Goal: Task Accomplishment & Management: Use online tool/utility

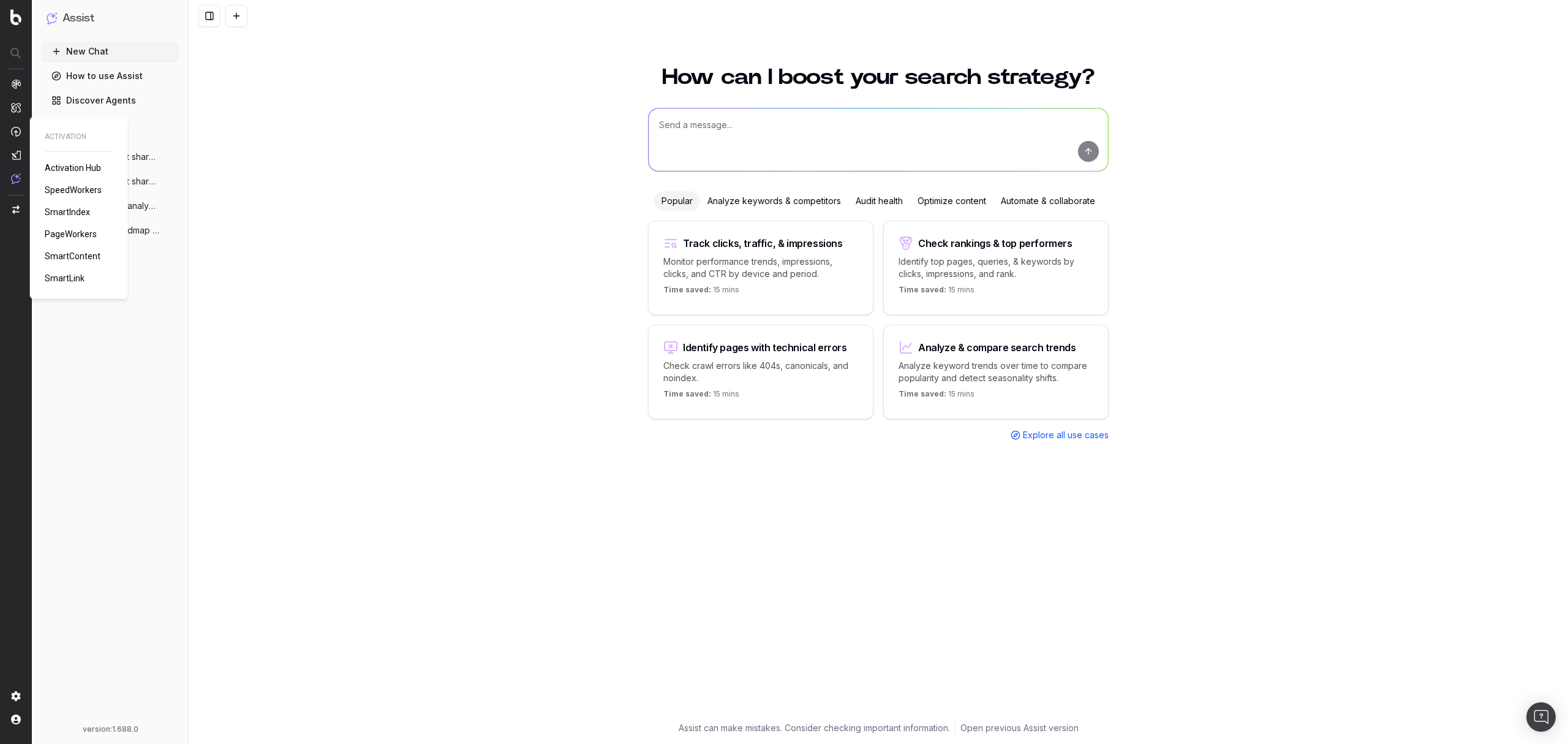
click at [73, 235] on span "PageWorkers" at bounding box center [70, 234] width 52 height 10
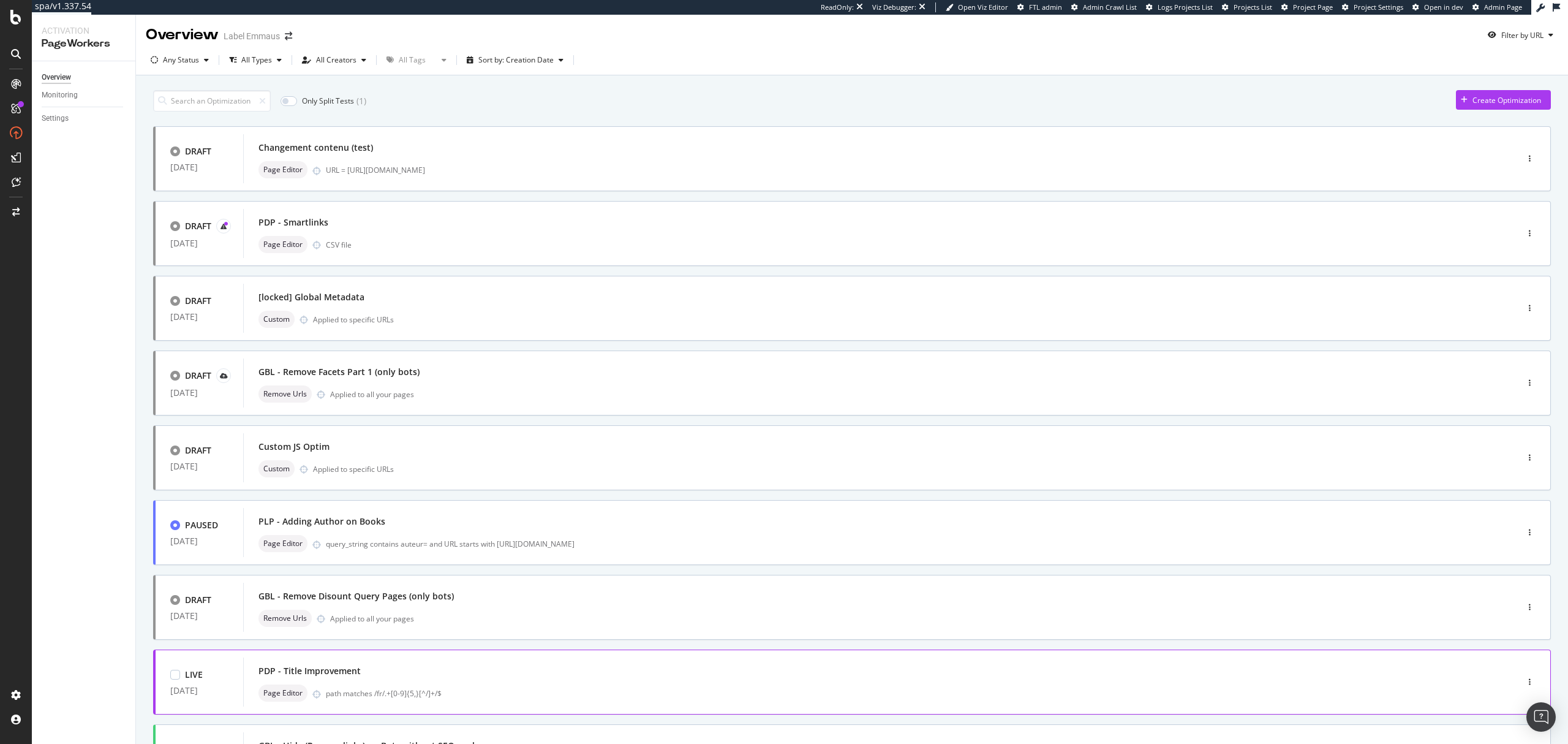
click at [661, 671] on div "PDP - Title Improvement" at bounding box center [862, 671] width 1207 height 17
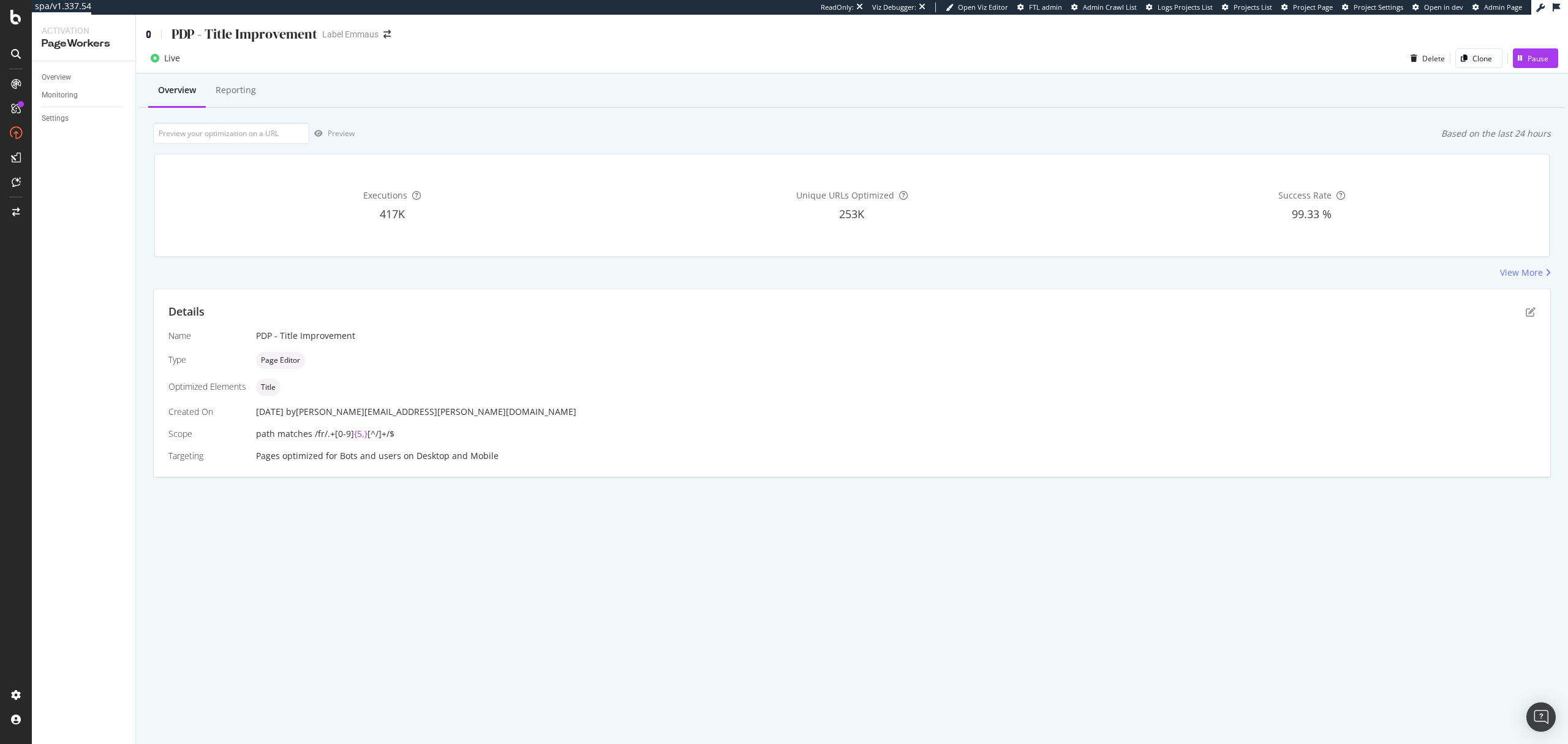
click at [150, 32] on icon at bounding box center [148, 34] width 5 height 8
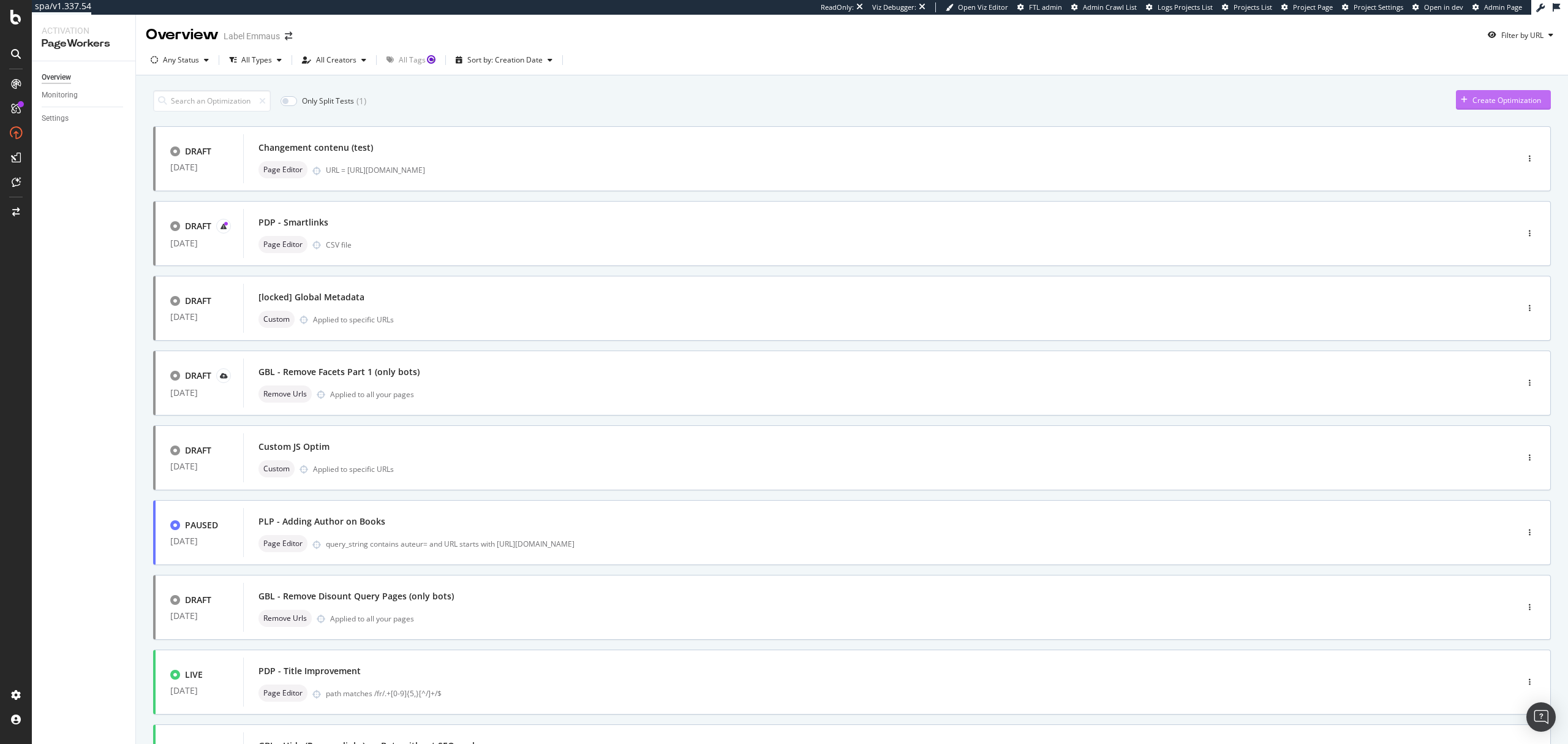
click at [1472, 96] on div "Create Optimization" at bounding box center [1506, 100] width 69 height 10
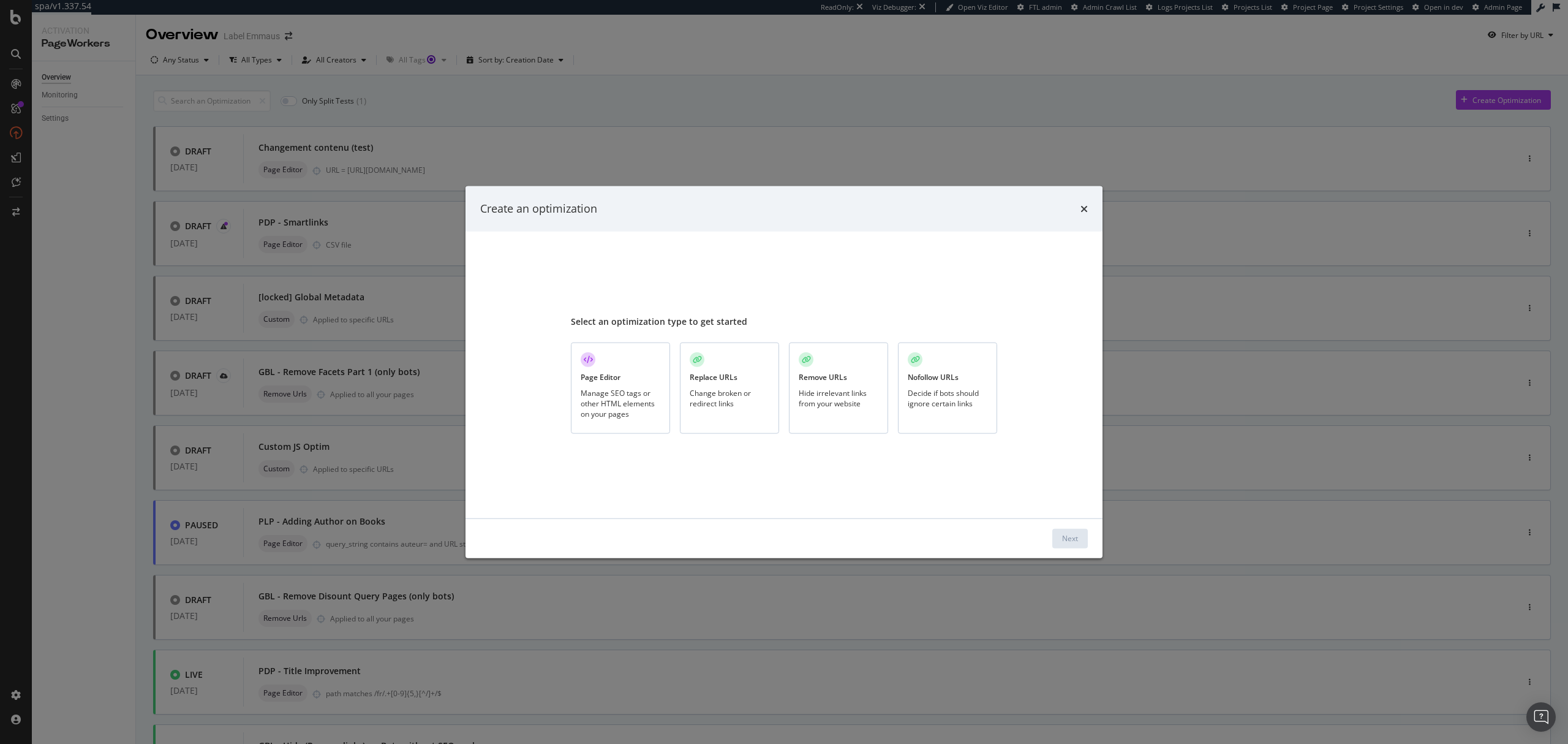
click at [752, 402] on div "Change broken or redirect links" at bounding box center [729, 397] width 79 height 21
click at [1072, 535] on div "Next" at bounding box center [1070, 538] width 16 height 10
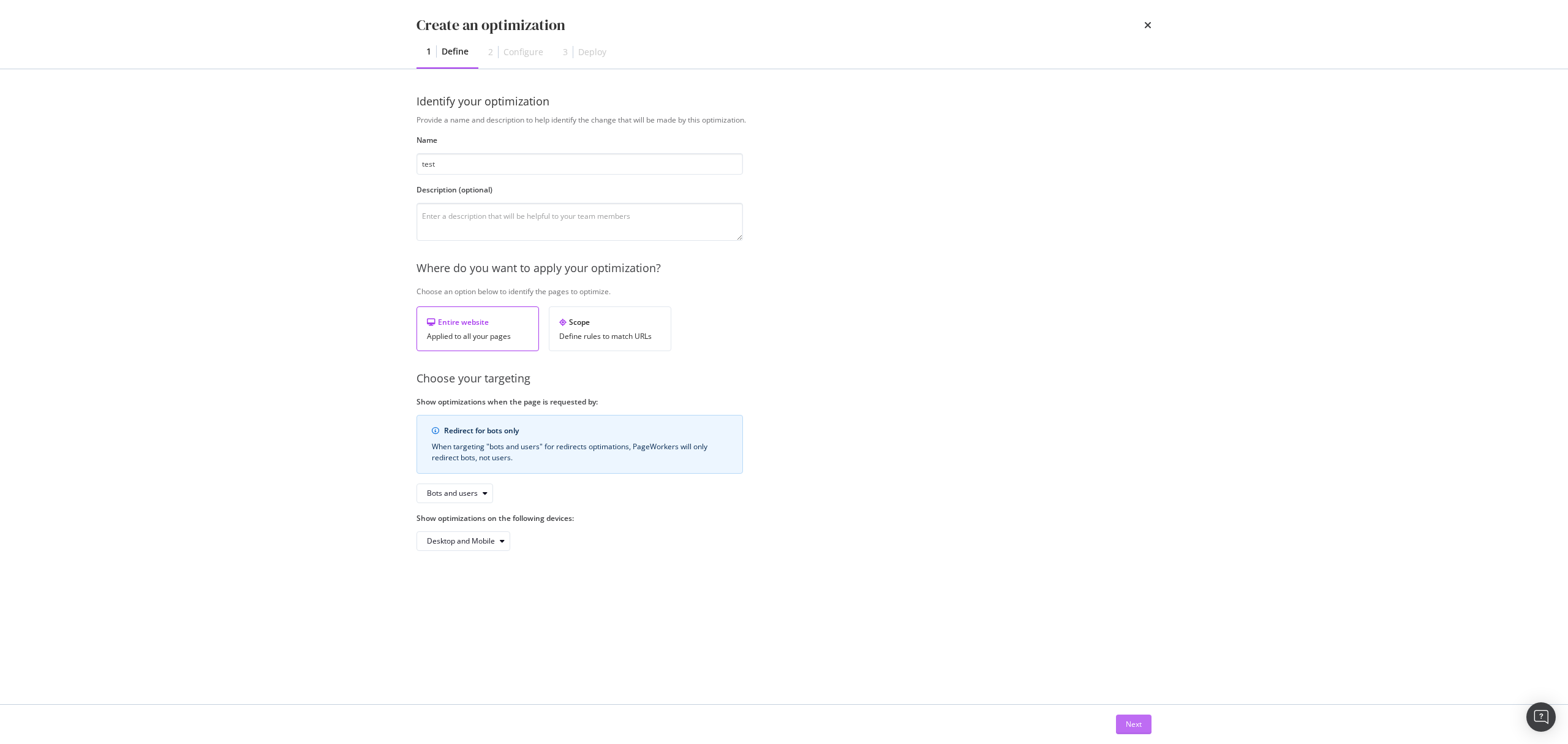
type input "test"
click at [1127, 719] on div "Next" at bounding box center [1134, 723] width 16 height 10
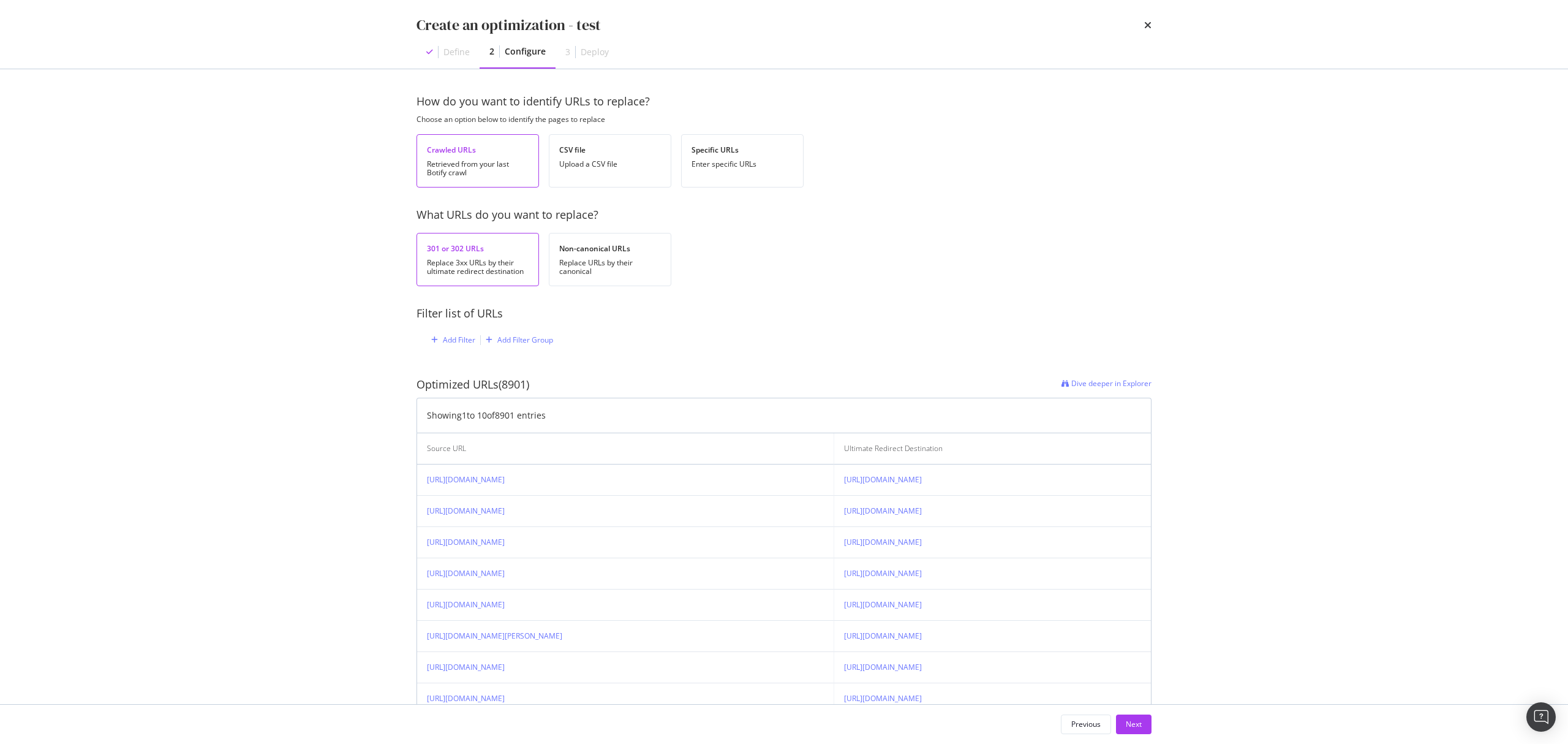
scroll to position [82, 0]
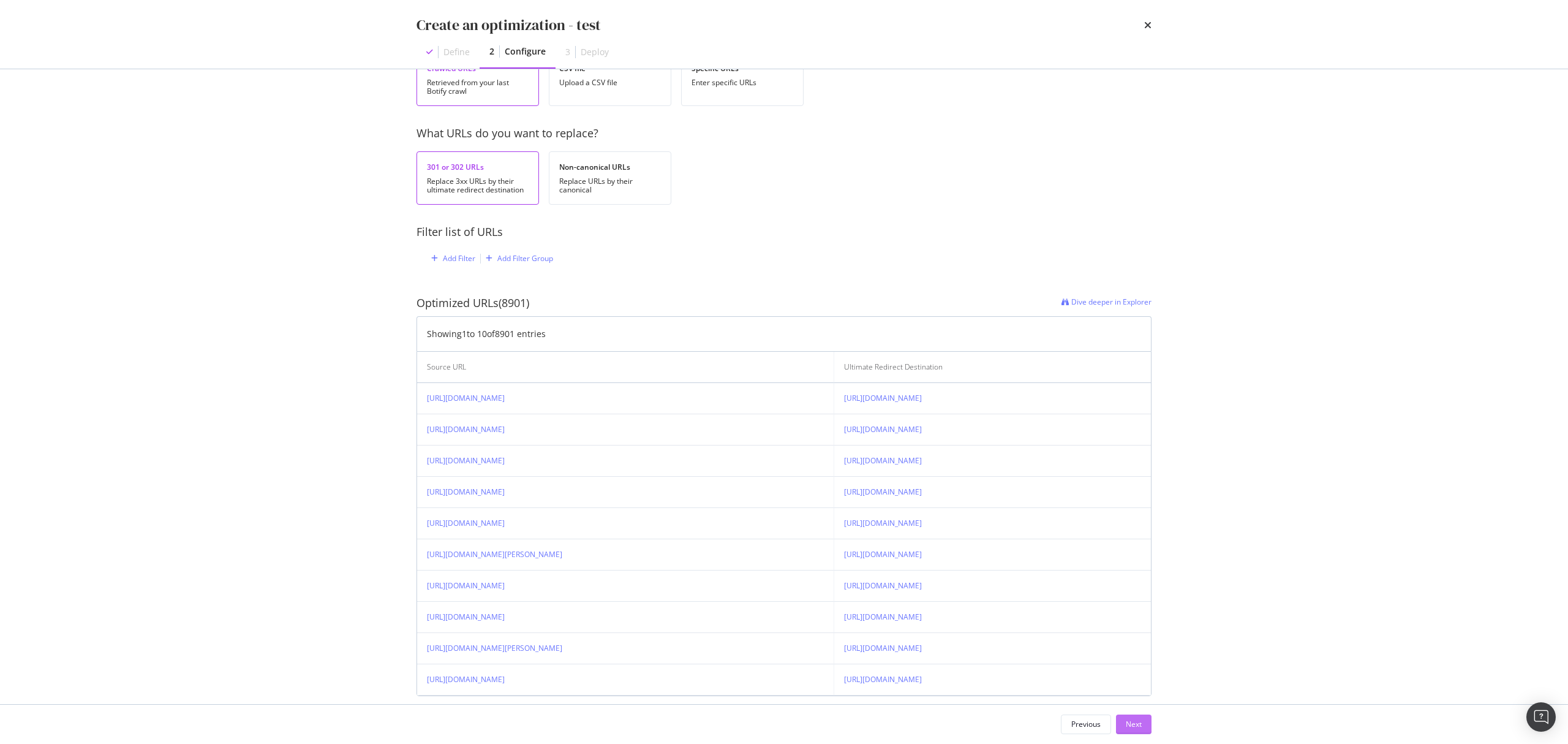
click at [1135, 726] on div "Next" at bounding box center [1134, 723] width 16 height 10
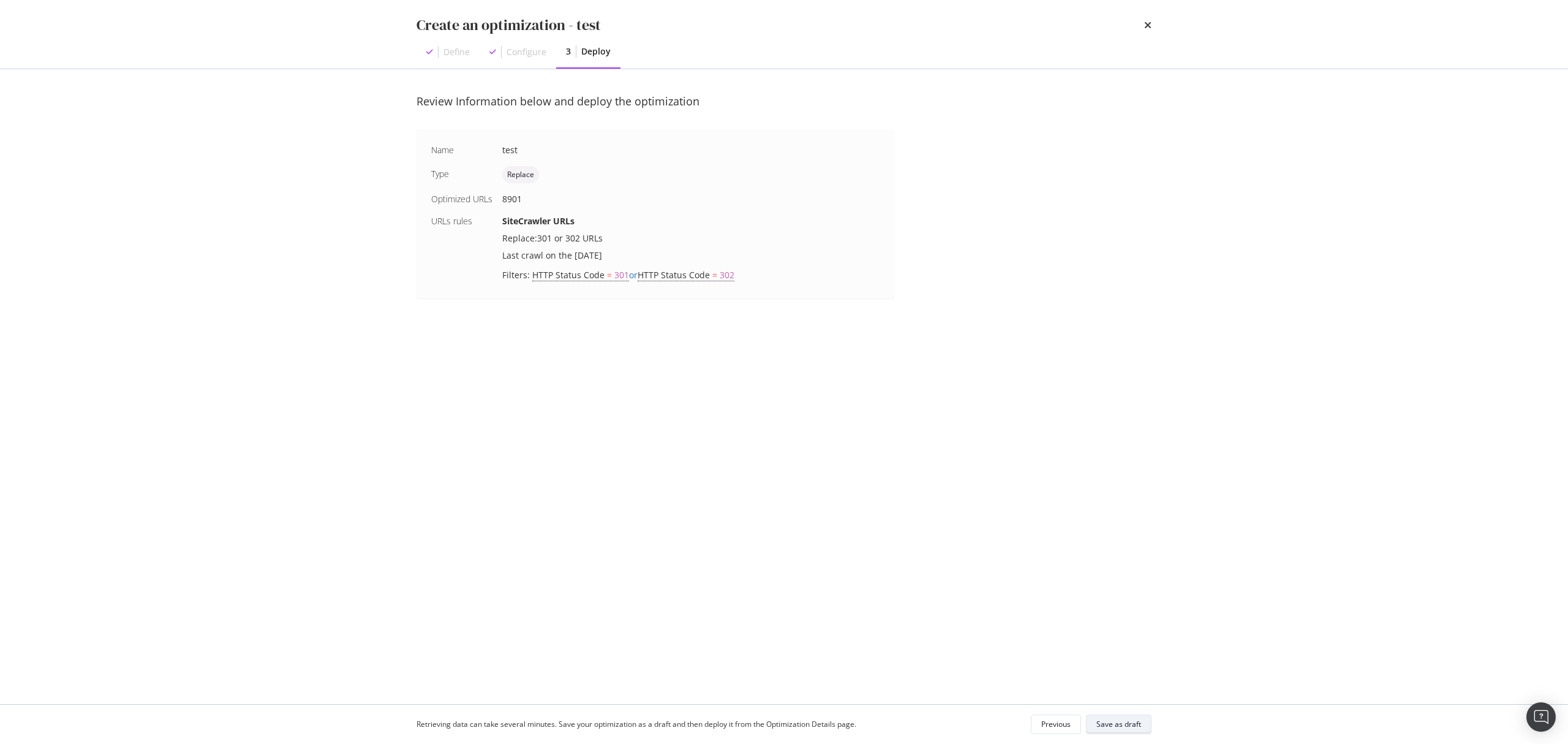
click at [1133, 723] on div "Save as draft" at bounding box center [1119, 723] width 45 height 10
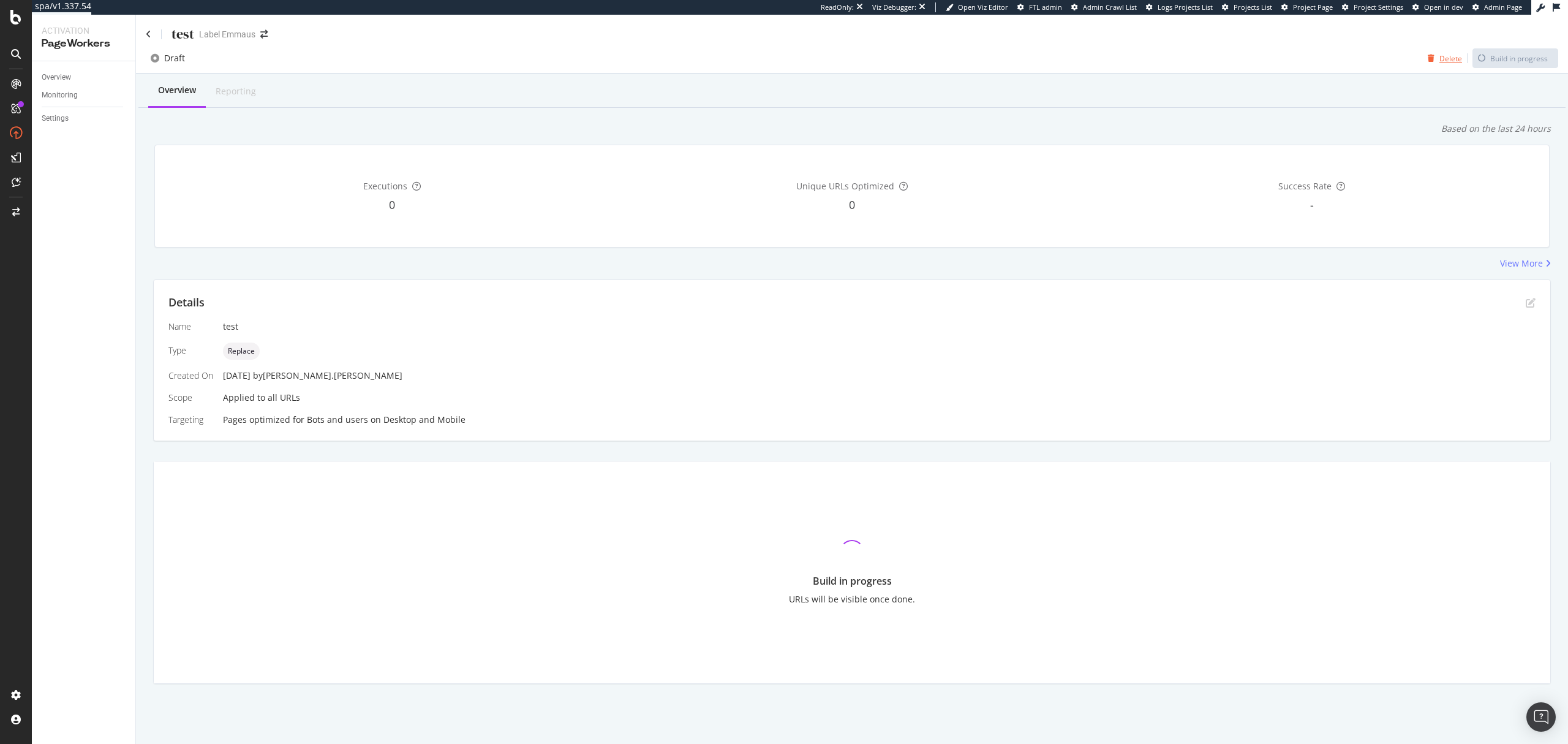
click at [1450, 67] on button "Delete" at bounding box center [1442, 58] width 39 height 19
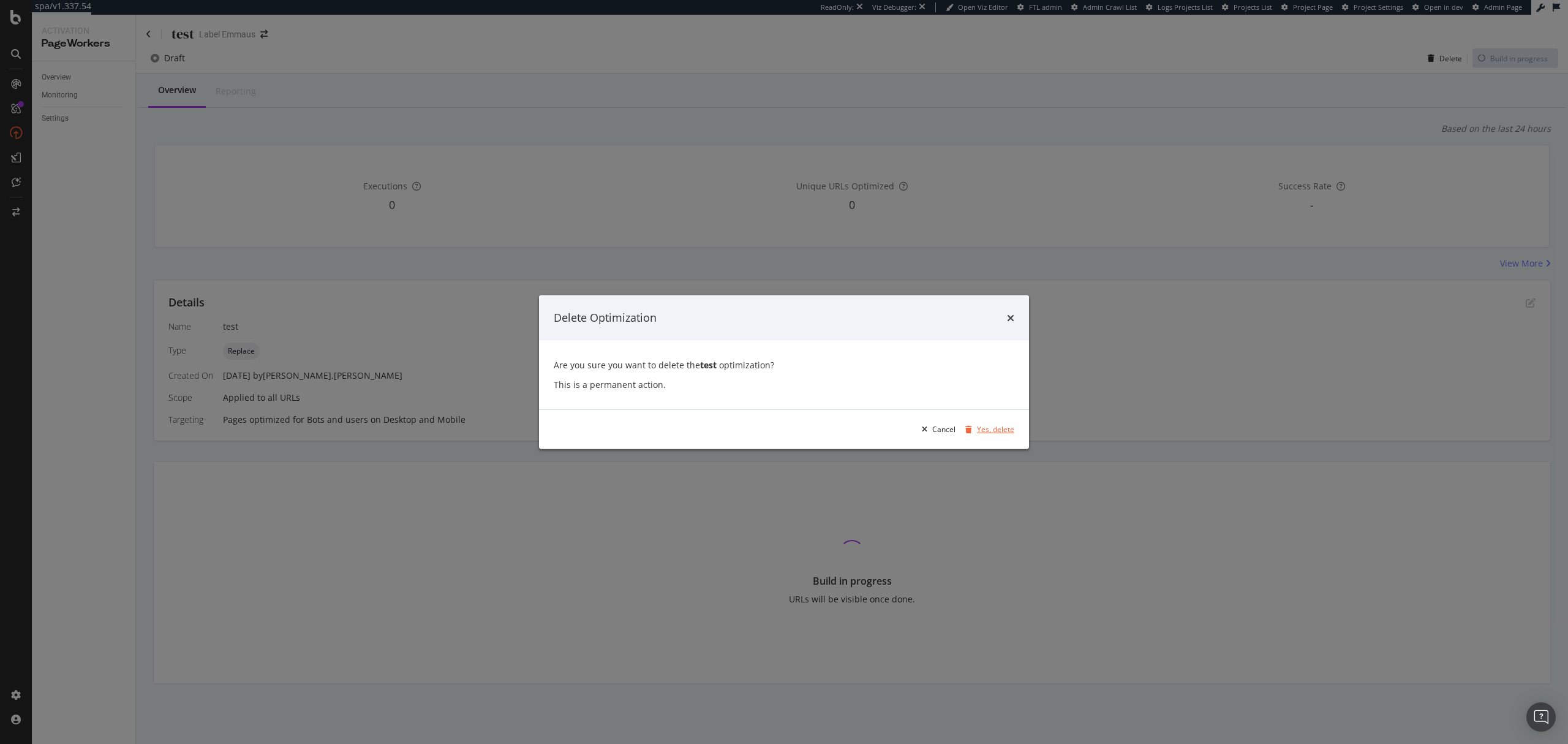
click at [1003, 432] on div "Yes, delete" at bounding box center [995, 428] width 37 height 10
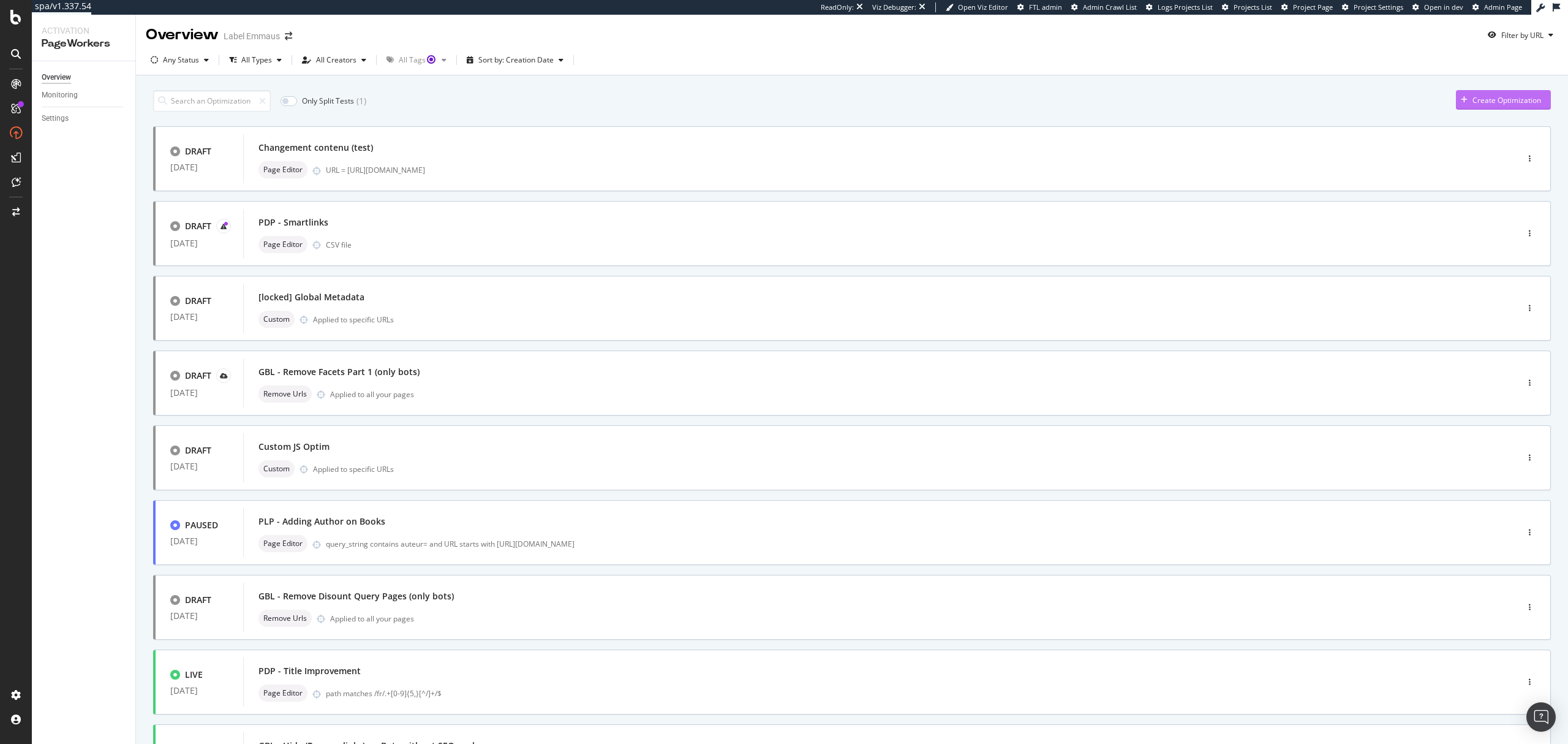
click at [1456, 96] on div "button" at bounding box center [1464, 100] width 16 height 8
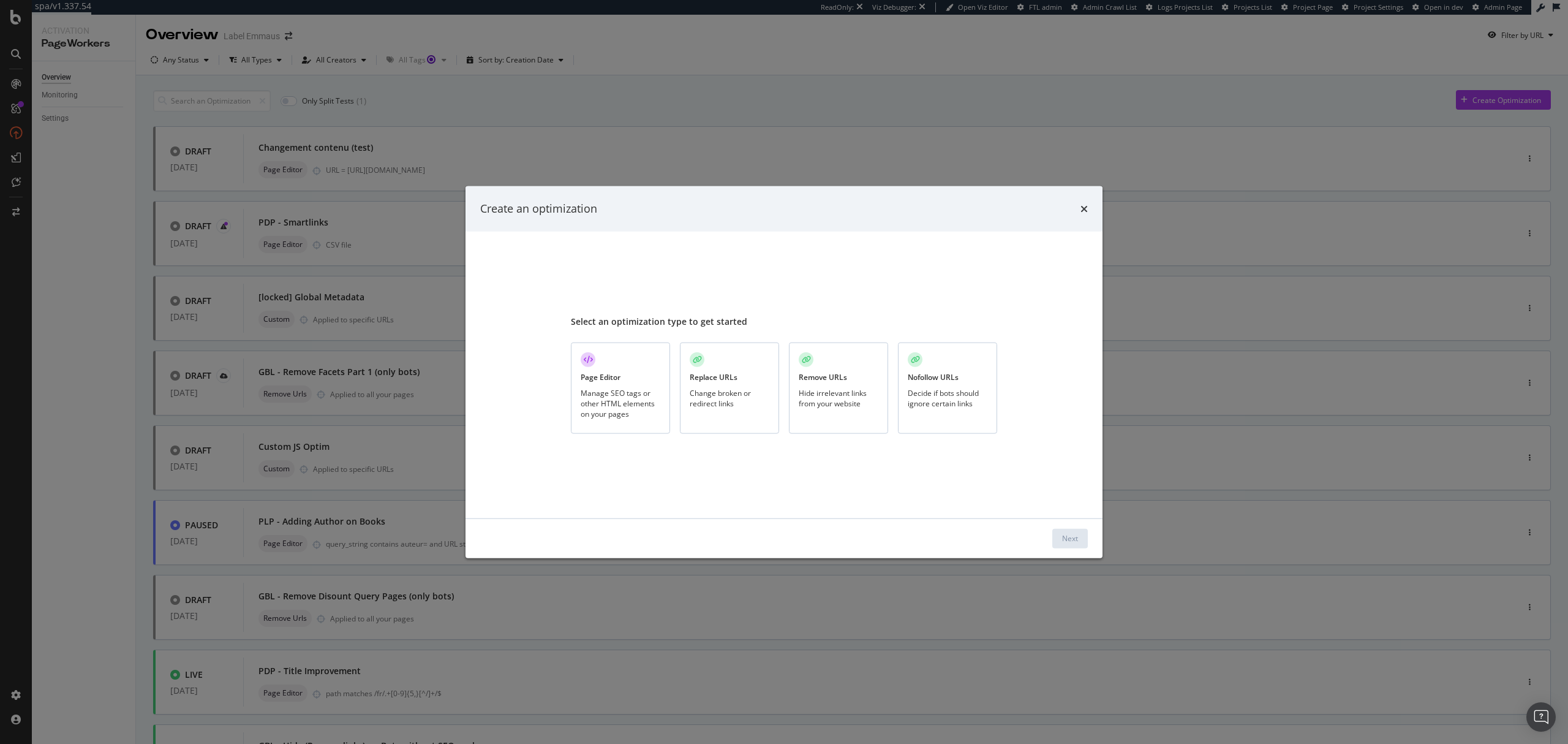
click at [647, 411] on div "Manage SEO tags or other HTML elements on your pages" at bounding box center [620, 403] width 79 height 31
click at [1063, 536] on div "Next" at bounding box center [1070, 538] width 16 height 10
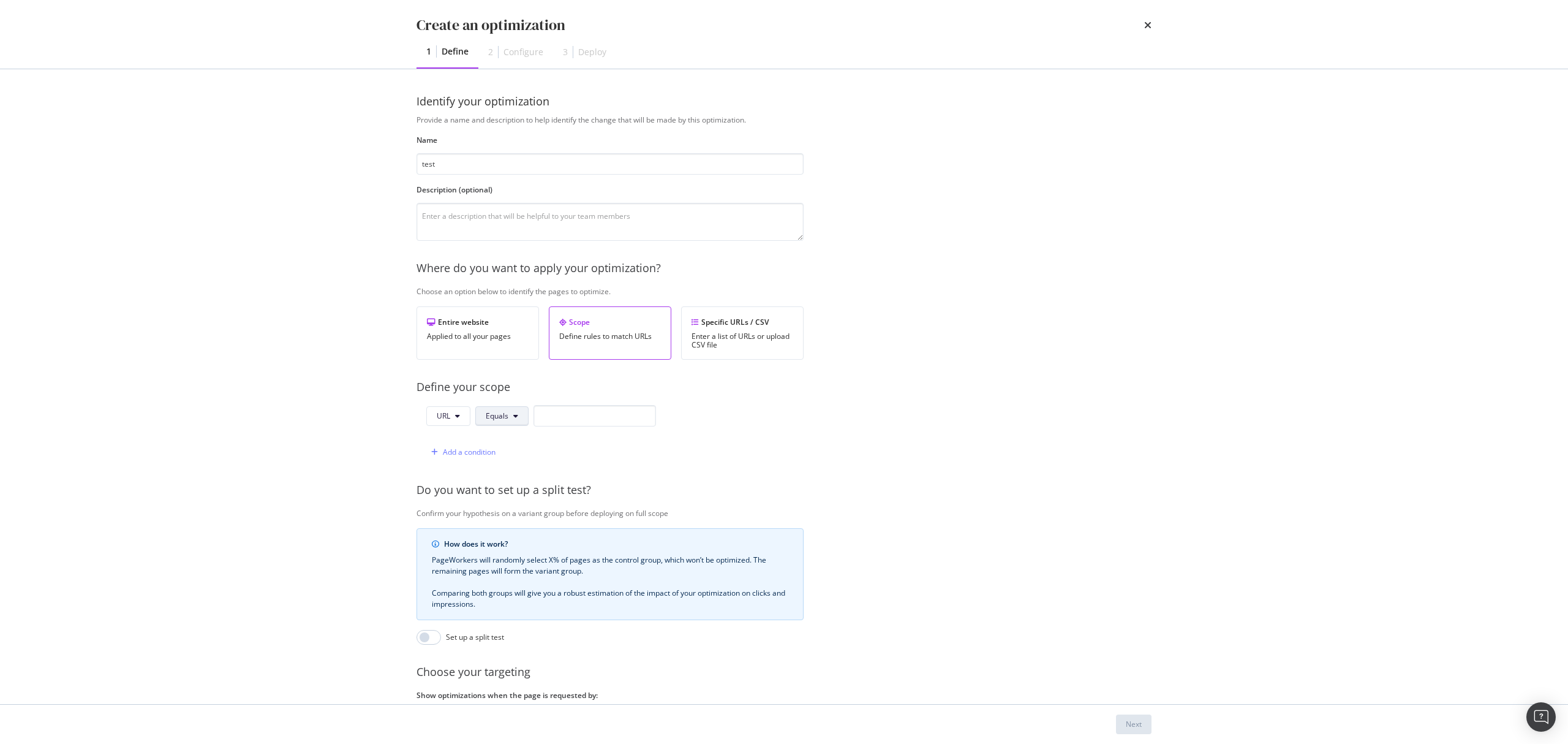
type input "test"
click at [503, 418] on span "Equals" at bounding box center [496, 415] width 22 height 10
click at [600, 426] on input "modal" at bounding box center [594, 416] width 123 height 22
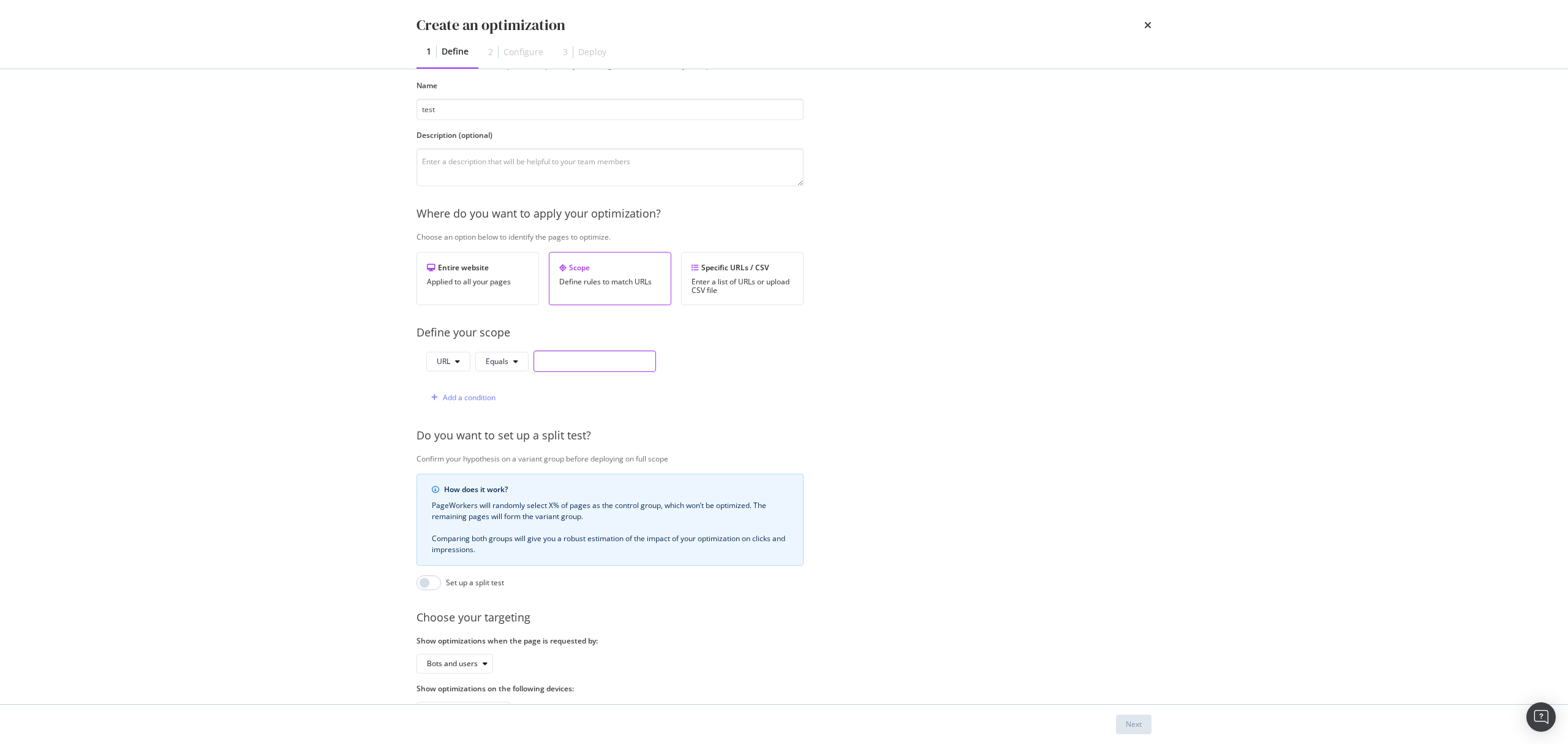
scroll to position [110, 0]
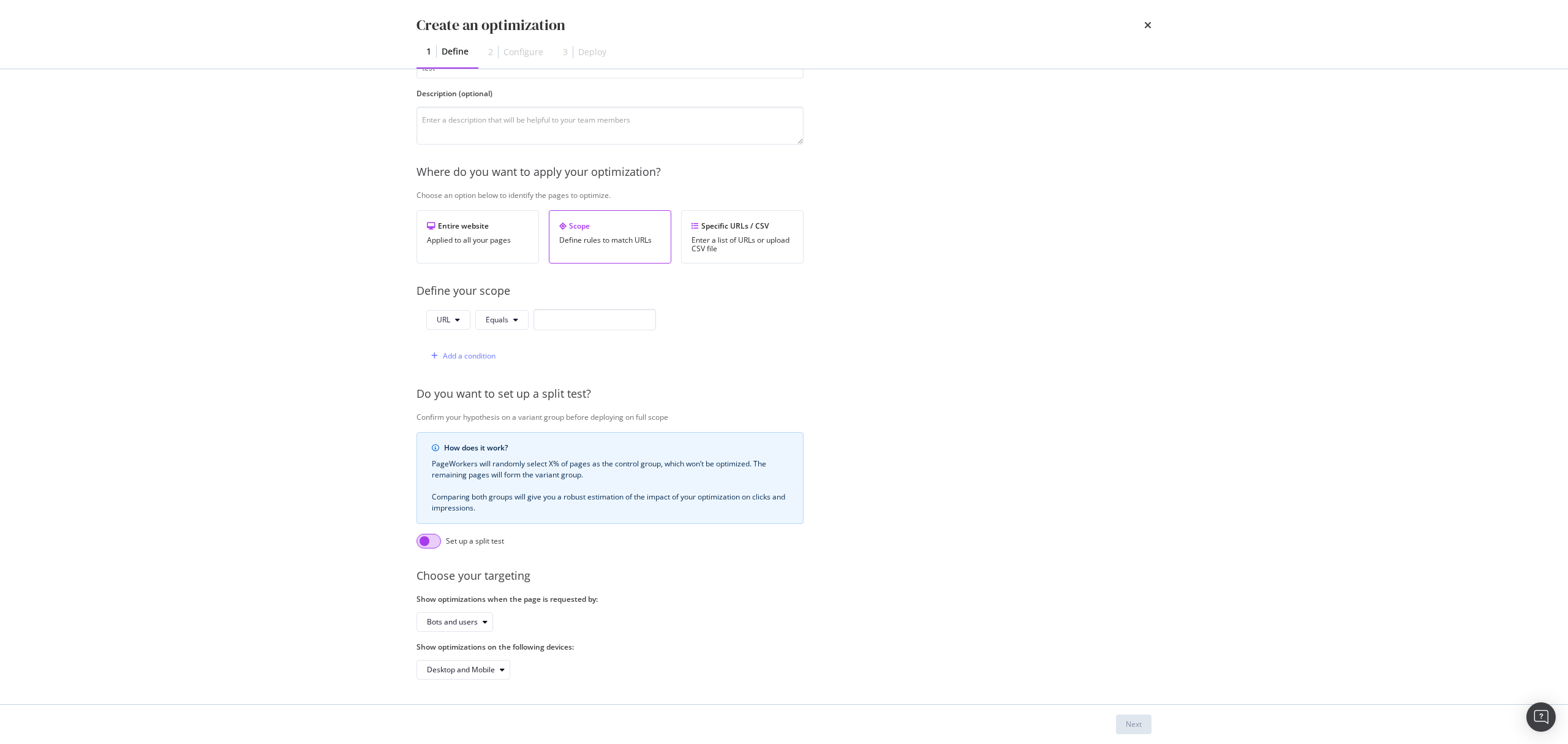
click at [432, 533] on input "modal" at bounding box center [429, 540] width 25 height 15
checkbox input "true"
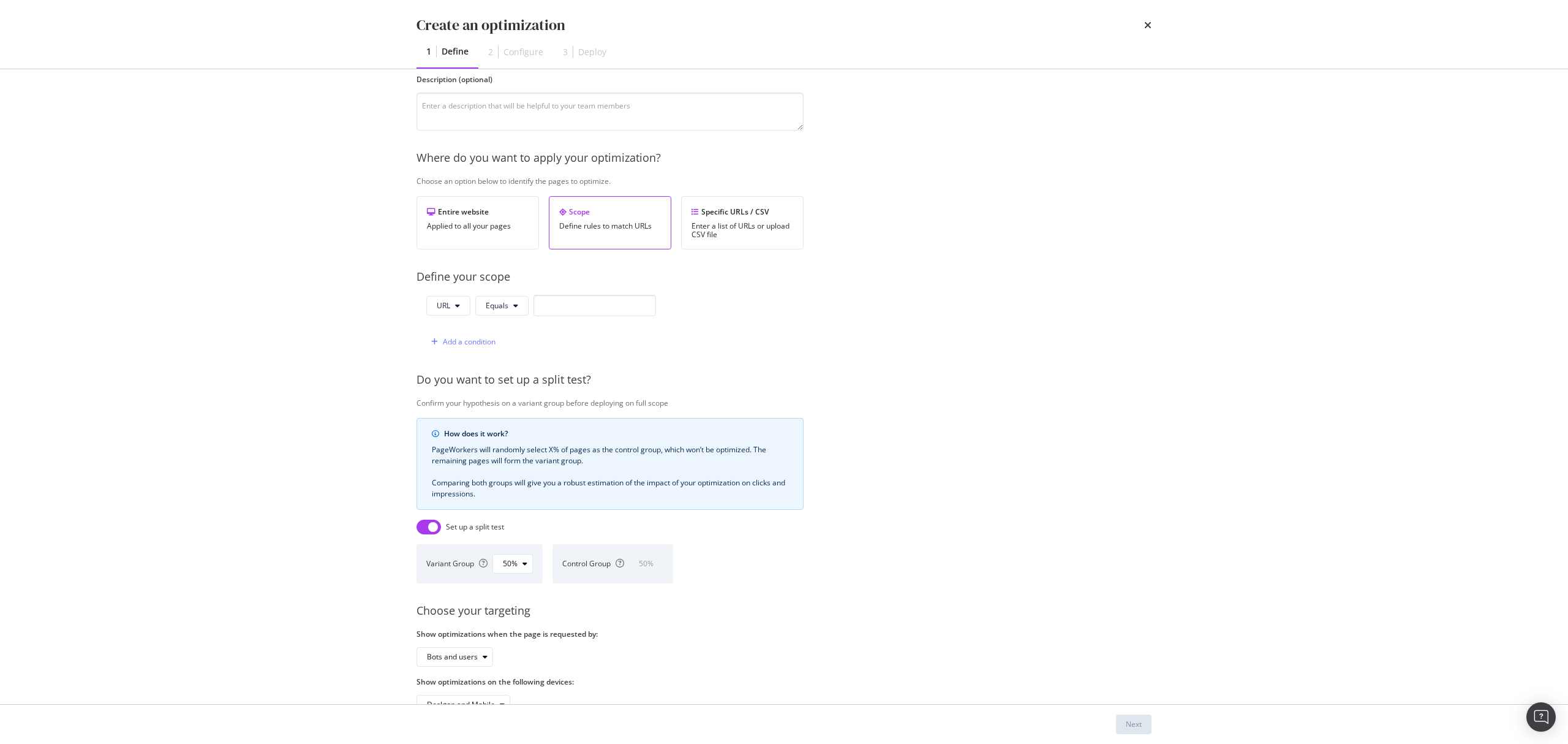
scroll to position [159, 0]
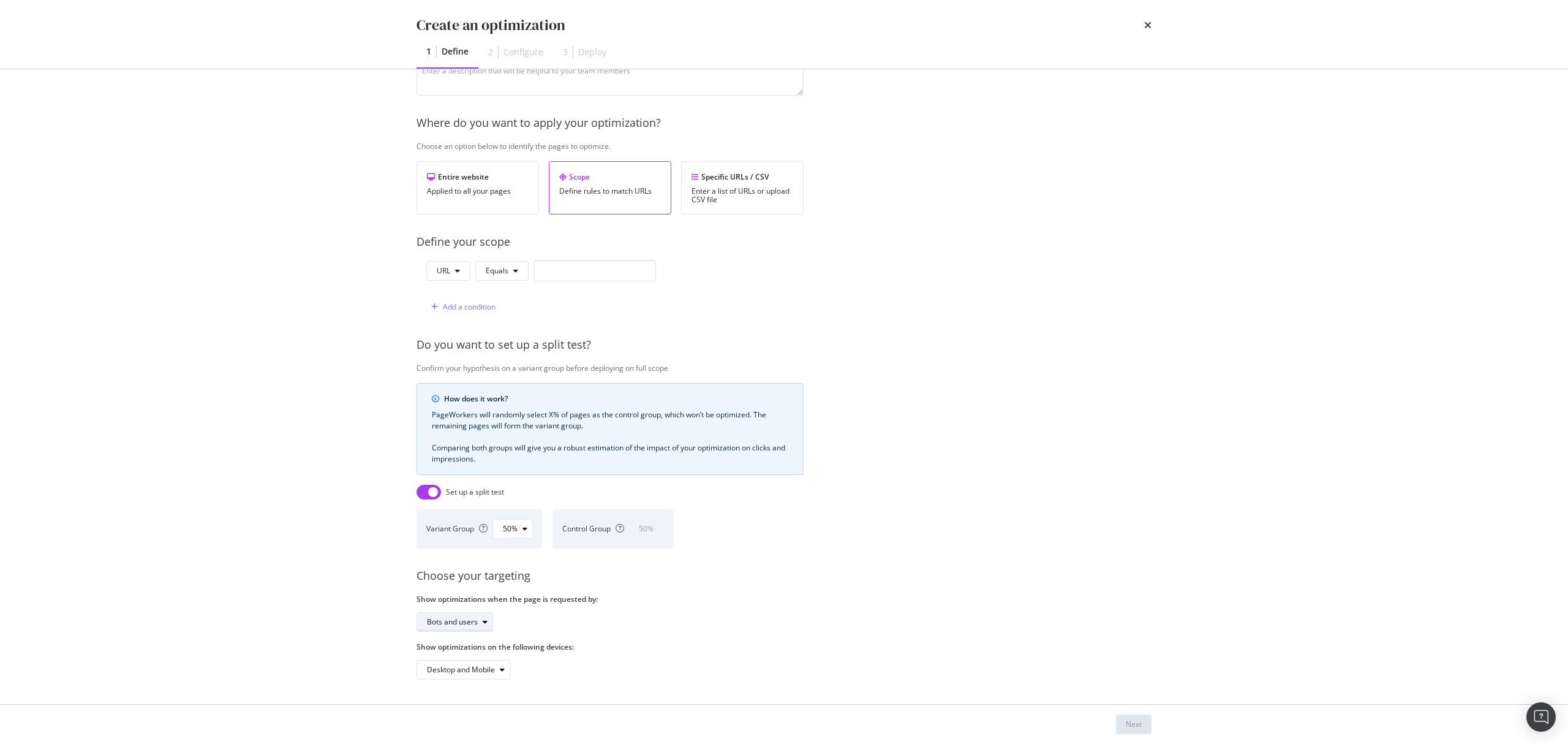
click at [461, 618] on div "Bots and users" at bounding box center [452, 622] width 51 height 8
click at [634, 641] on label "Show optimizations on the following devices:" at bounding box center [610, 646] width 387 height 10
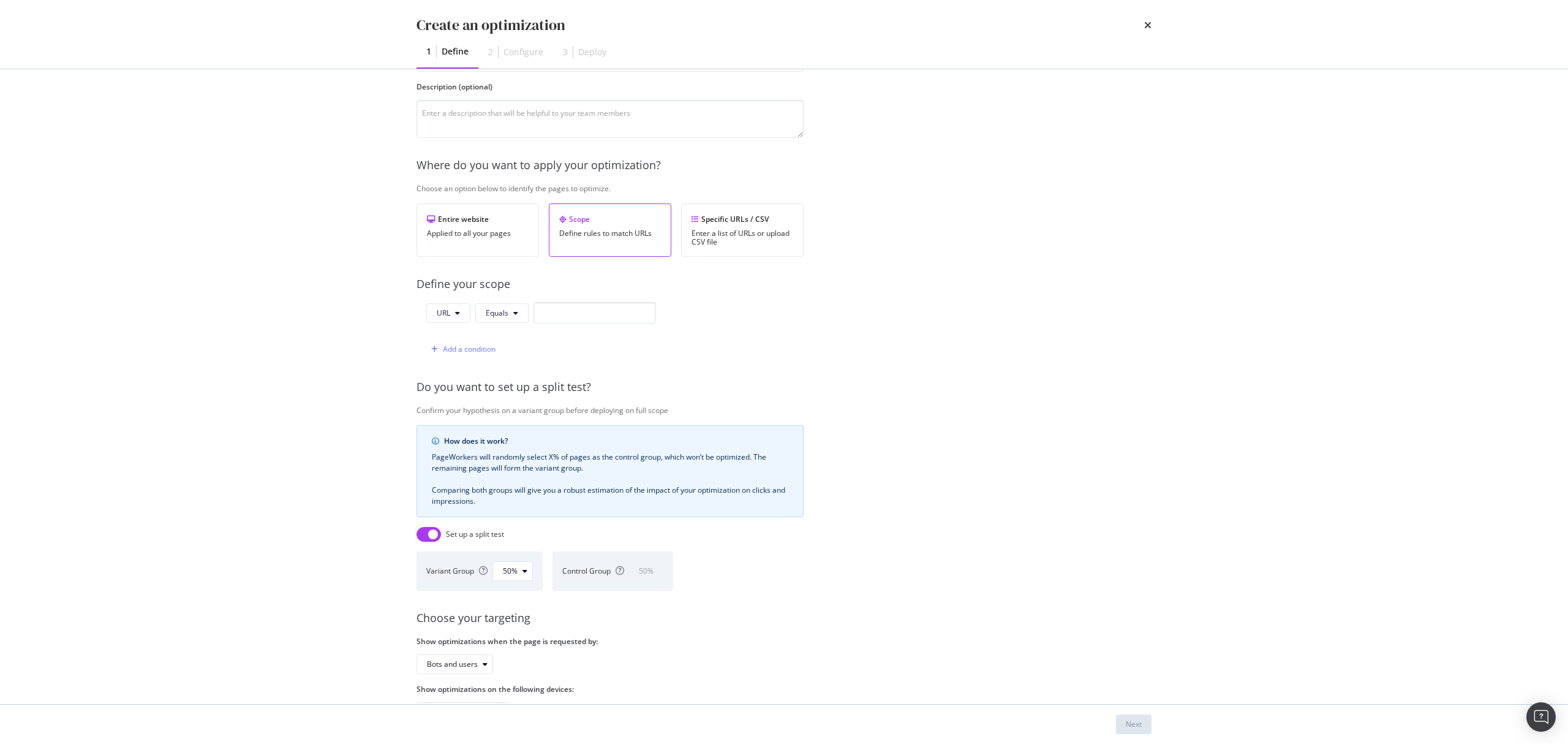
scroll to position [77, 0]
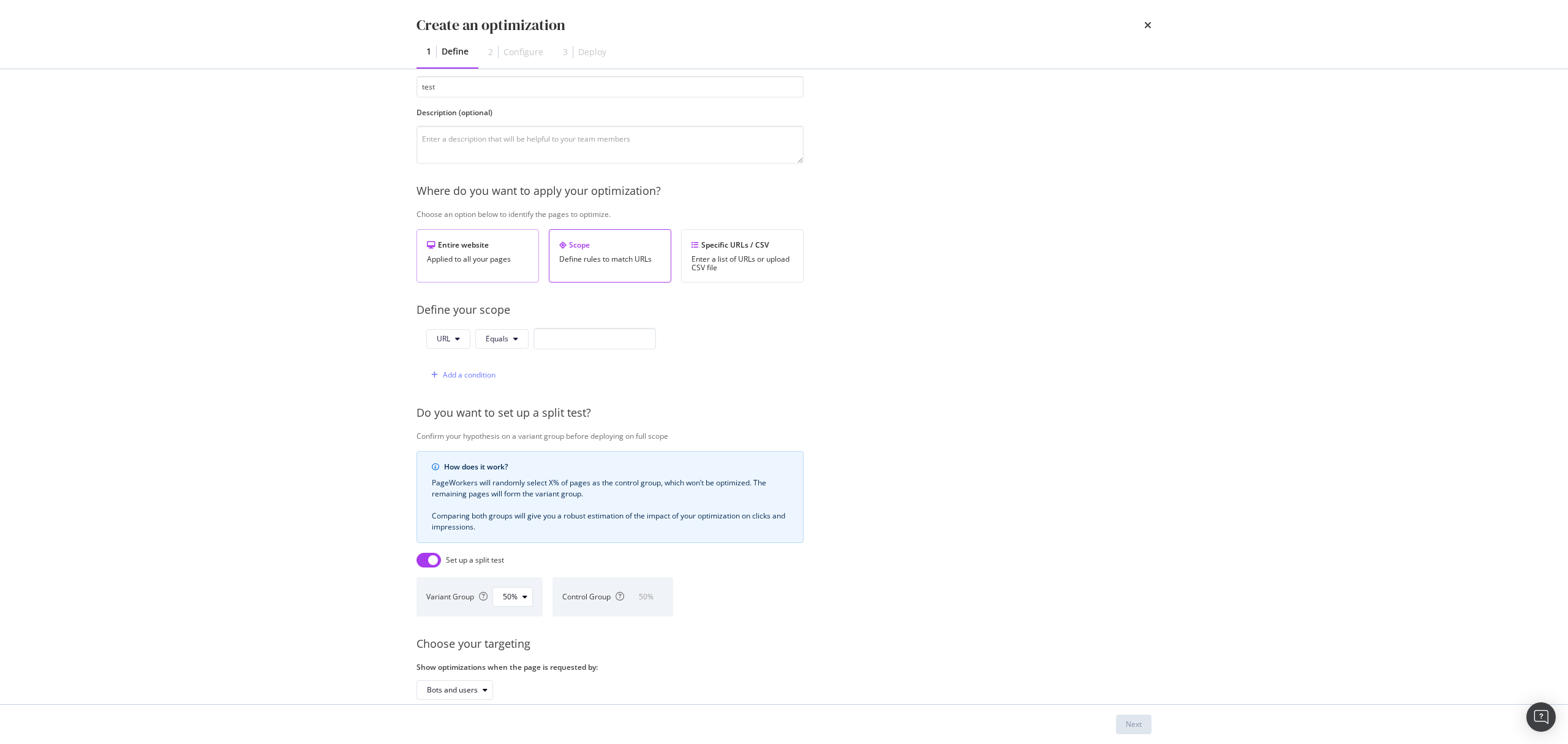
click at [465, 251] on div "Entire website Applied to all your pages" at bounding box center [478, 255] width 123 height 53
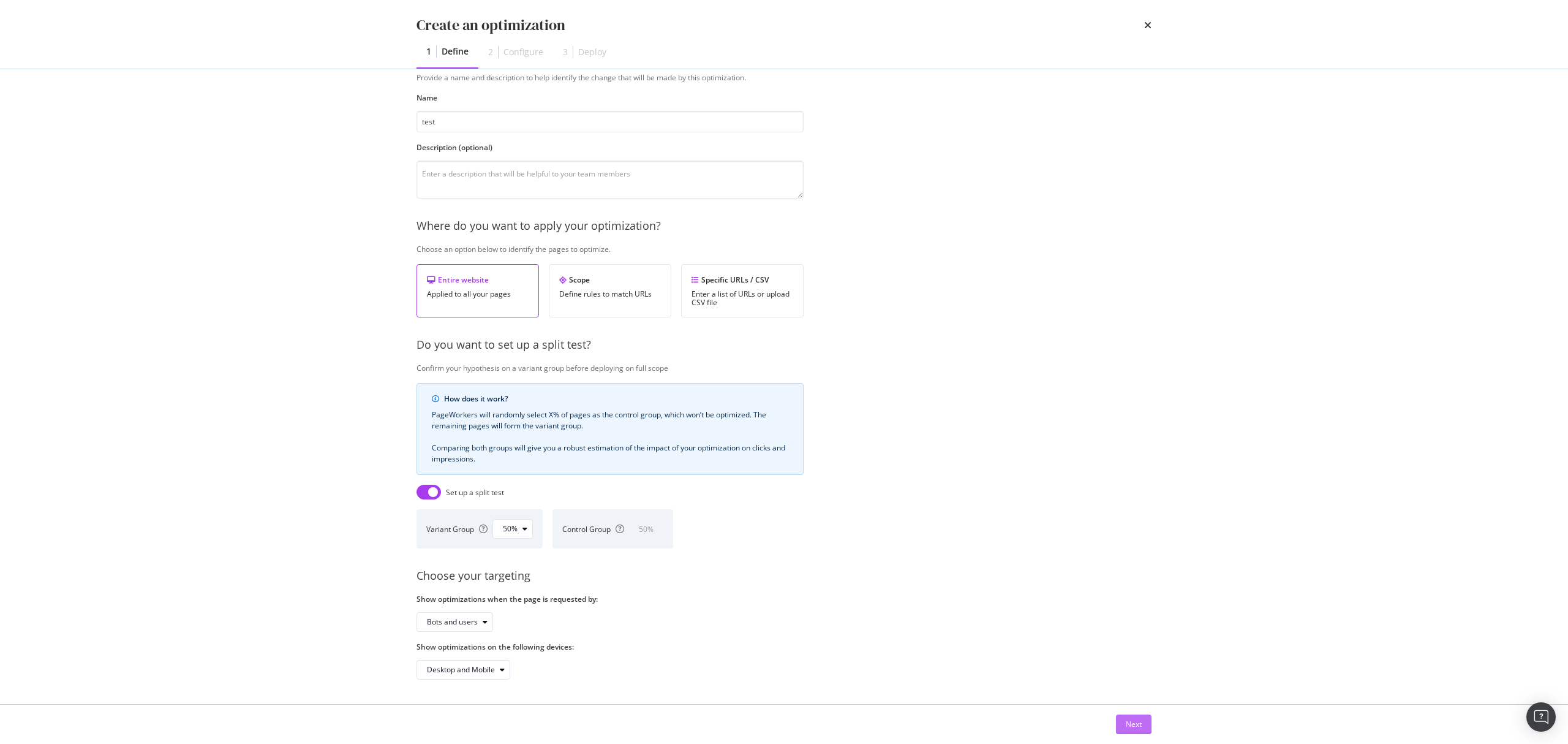
click at [1127, 729] on div "Next" at bounding box center [1134, 723] width 16 height 10
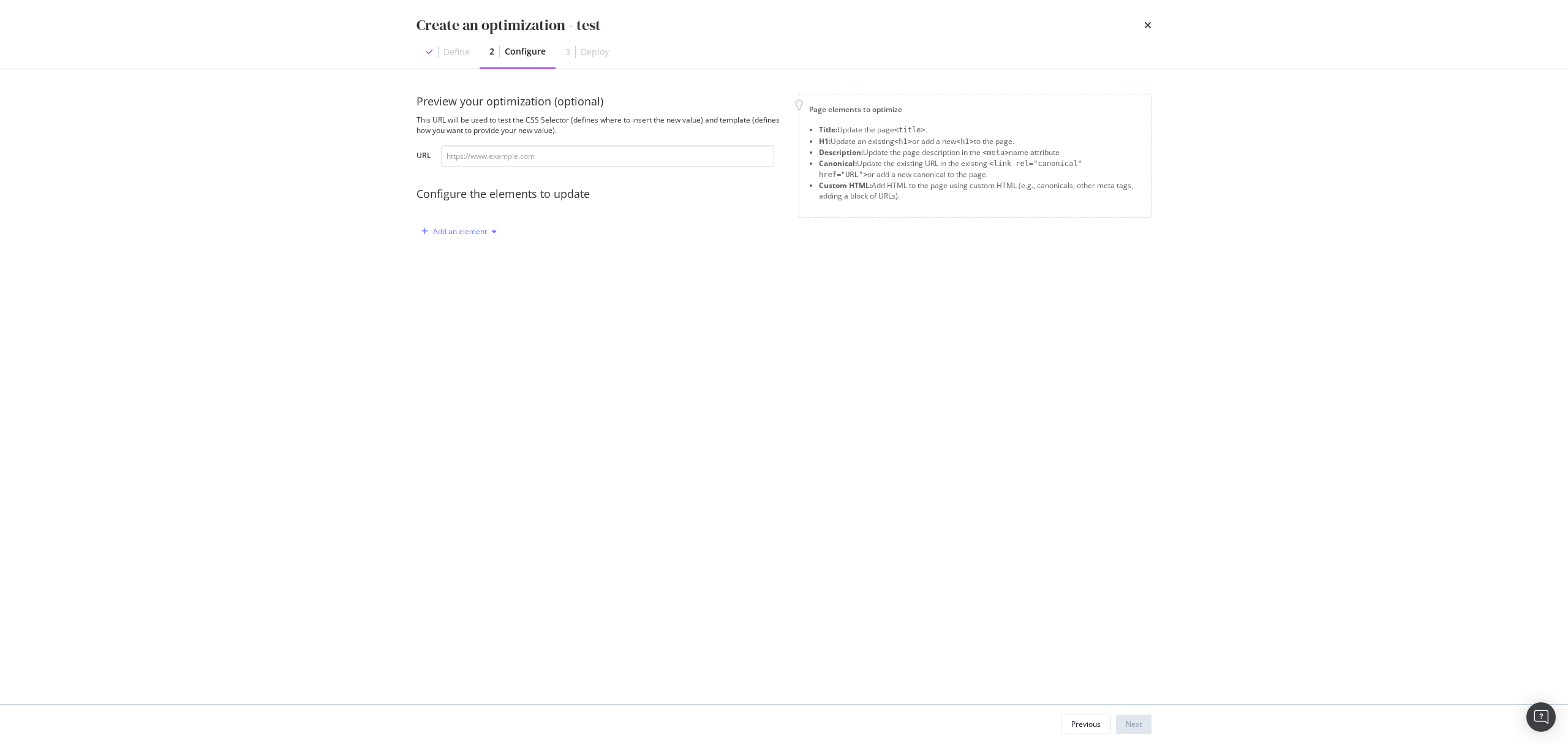
click at [488, 234] on div "modal" at bounding box center [494, 232] width 15 height 8
click at [486, 334] on div "Custom HTML" at bounding box center [473, 336] width 49 height 10
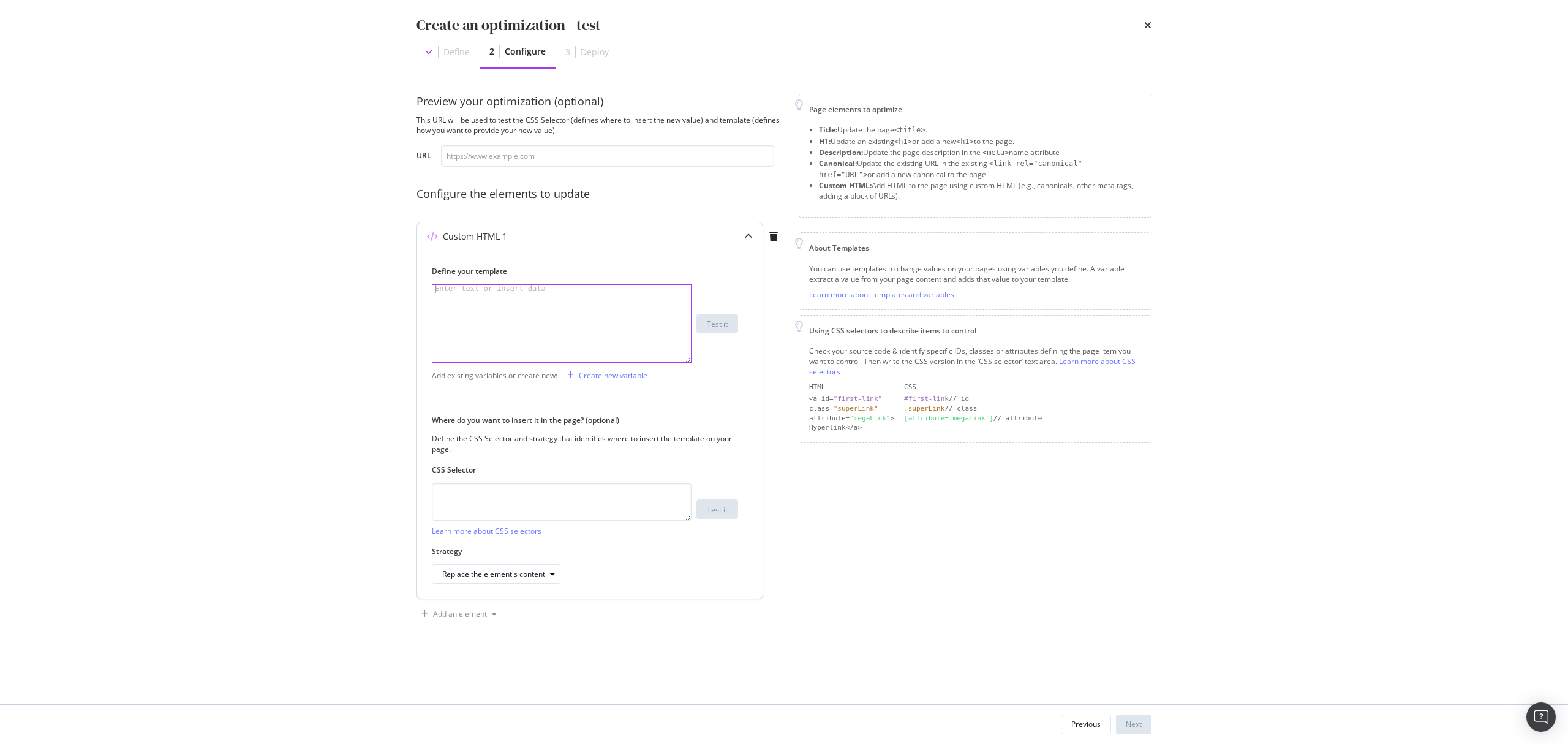
click at [598, 313] on div "modal" at bounding box center [561, 331] width 259 height 93
click at [610, 371] on div "Create new variable" at bounding box center [613, 374] width 69 height 10
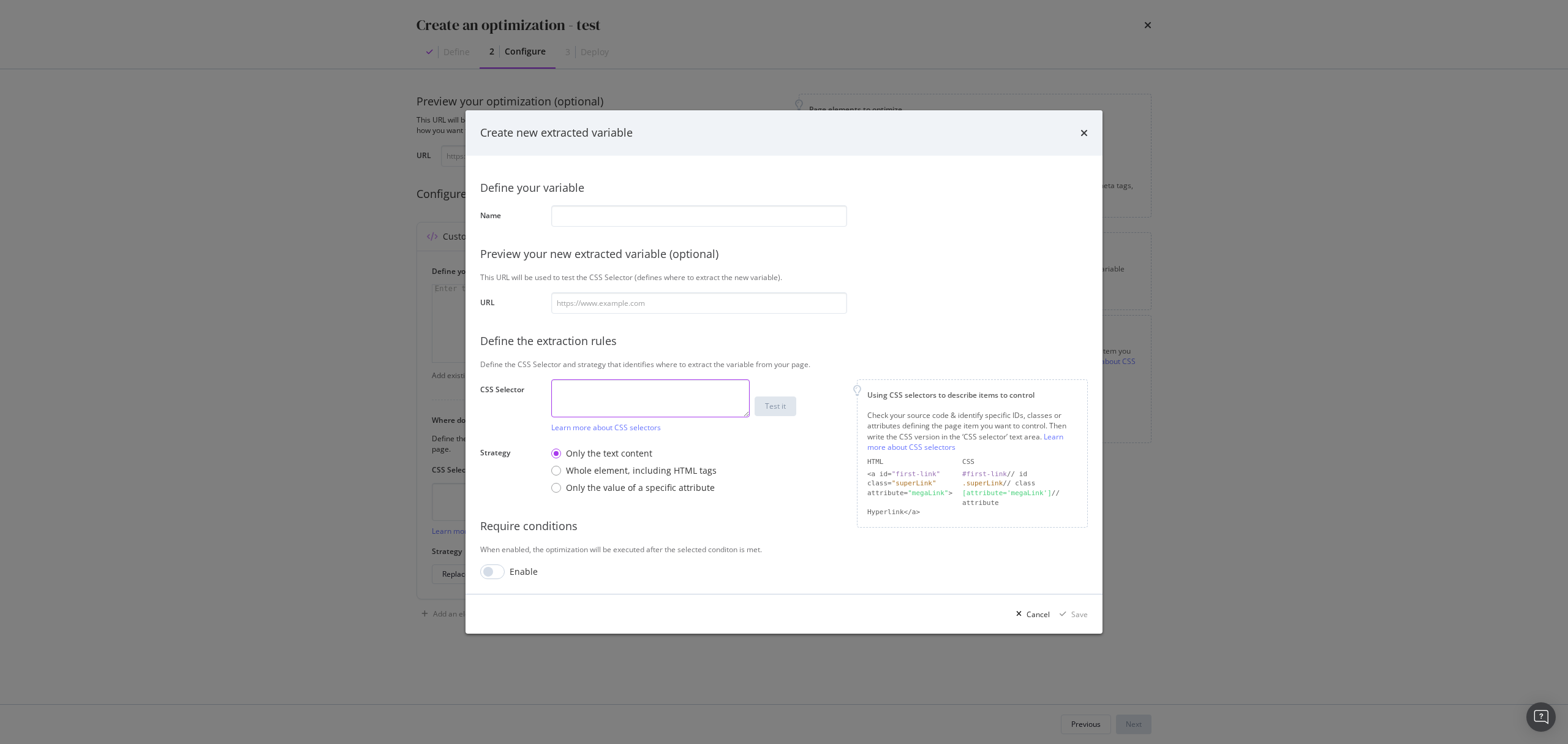
click at [616, 397] on textarea "modal" at bounding box center [650, 397] width 198 height 38
click at [651, 488] on div "Only the value of a specific attribute" at bounding box center [640, 488] width 149 height 12
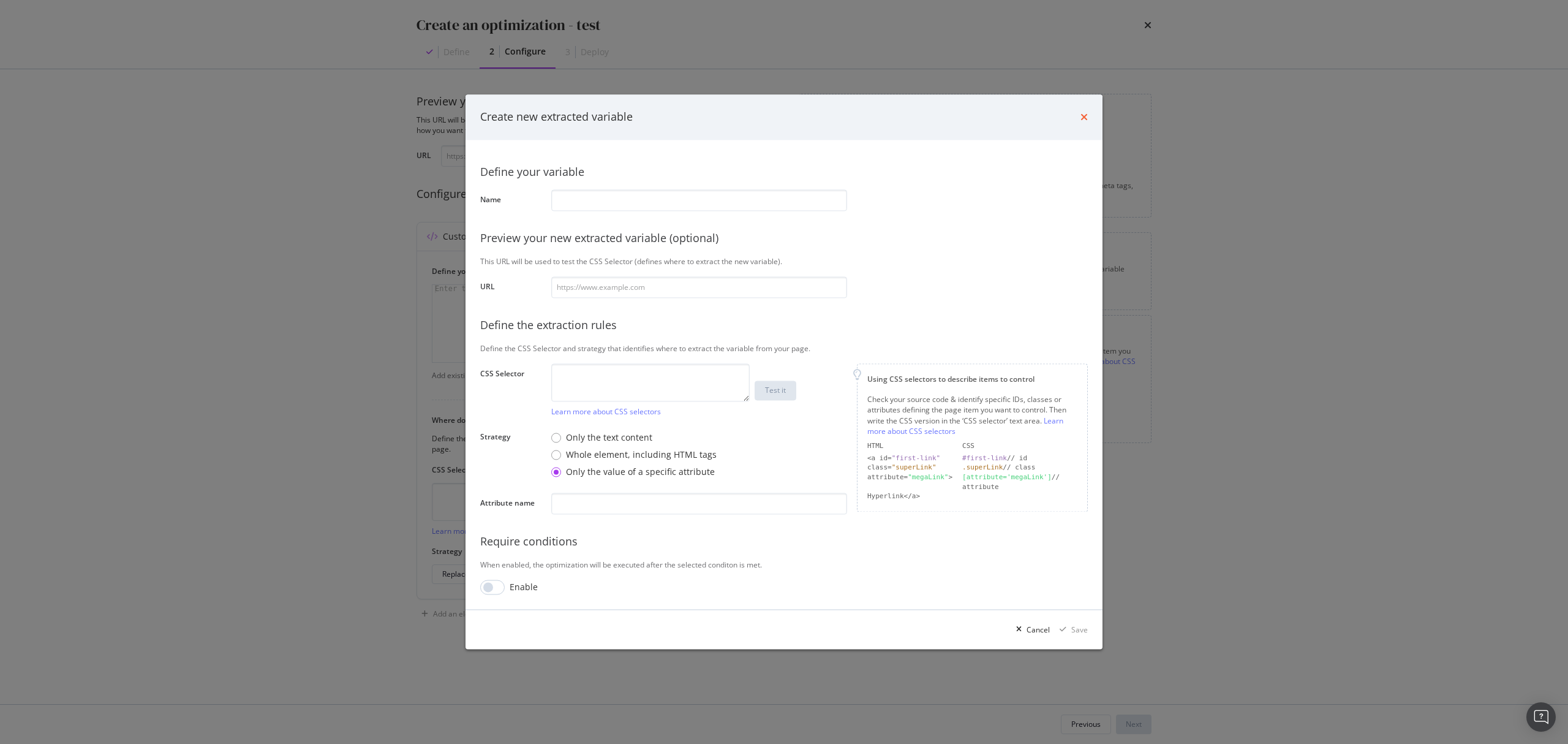
click at [1083, 120] on icon "times" at bounding box center [1084, 117] width 8 height 10
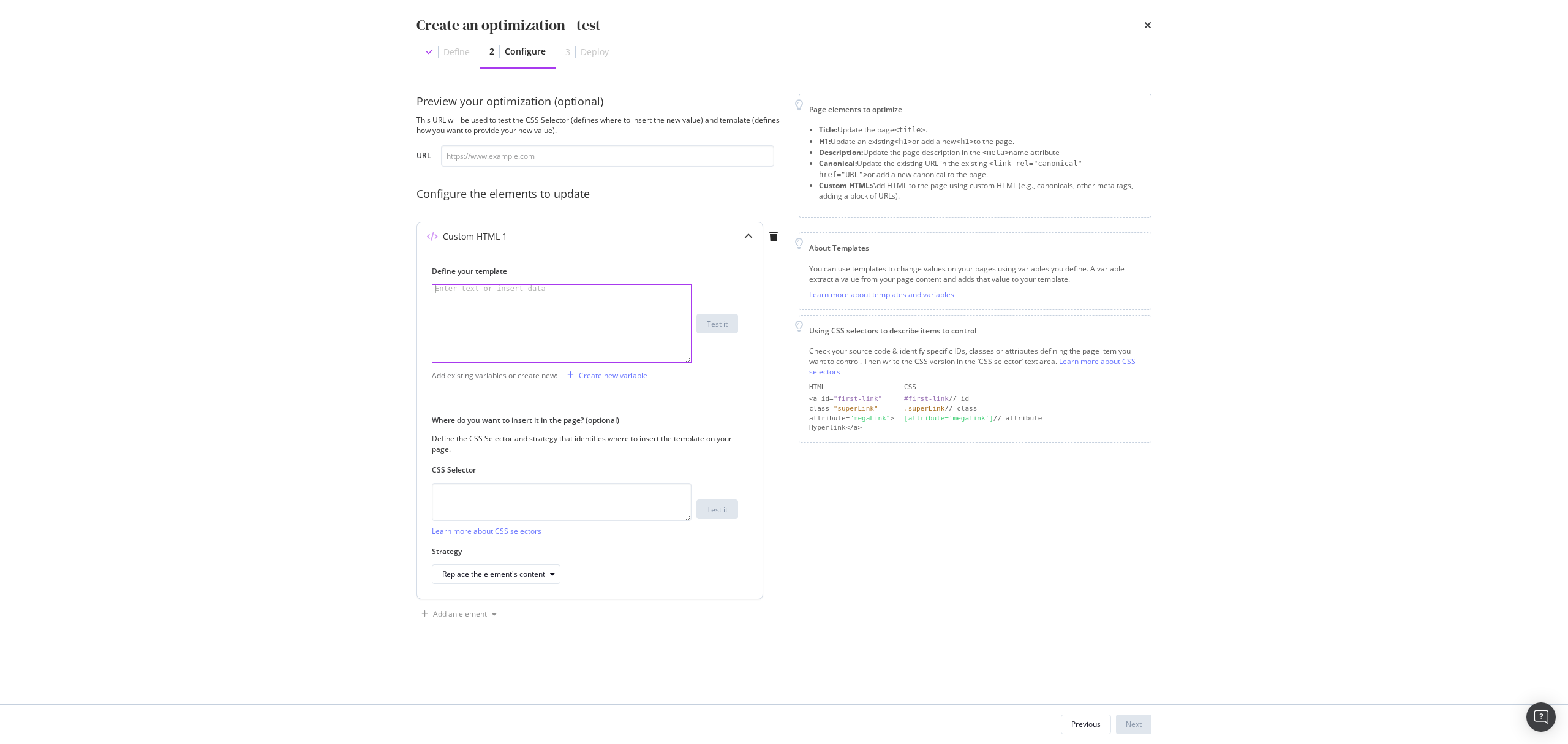
click at [596, 320] on div "modal" at bounding box center [561, 331] width 259 height 93
click at [553, 512] on textarea "modal" at bounding box center [562, 501] width 260 height 38
click at [542, 572] on div "Replace the element's content" at bounding box center [493, 574] width 103 height 8
click at [813, 569] on div "Page elements to optimize Title: Update the page <title> . H1: Update an existi…" at bounding box center [975, 358] width 353 height 530
click at [1145, 25] on icon "times" at bounding box center [1148, 25] width 8 height 10
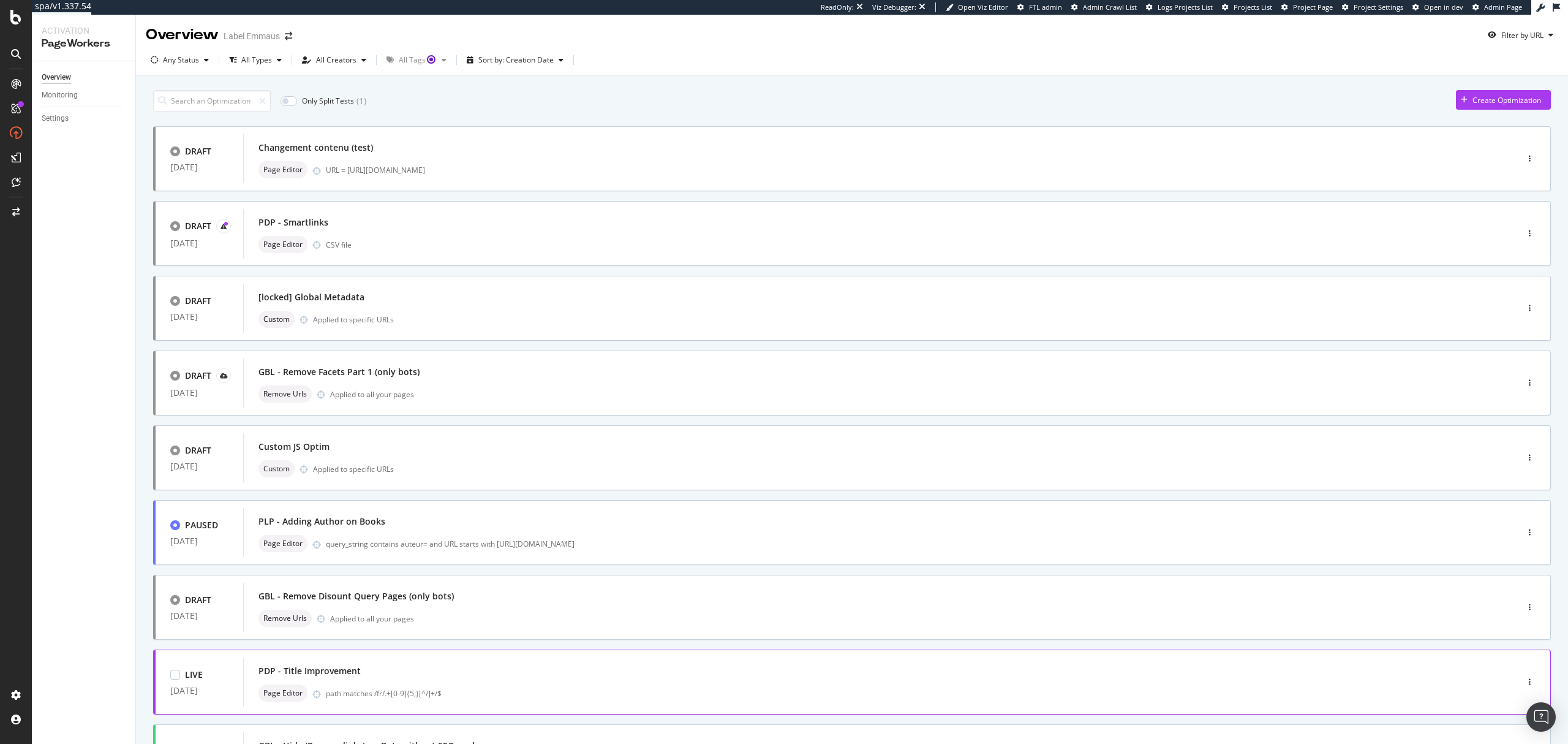
click at [551, 668] on div "PDP - Title Improvement" at bounding box center [862, 671] width 1207 height 17
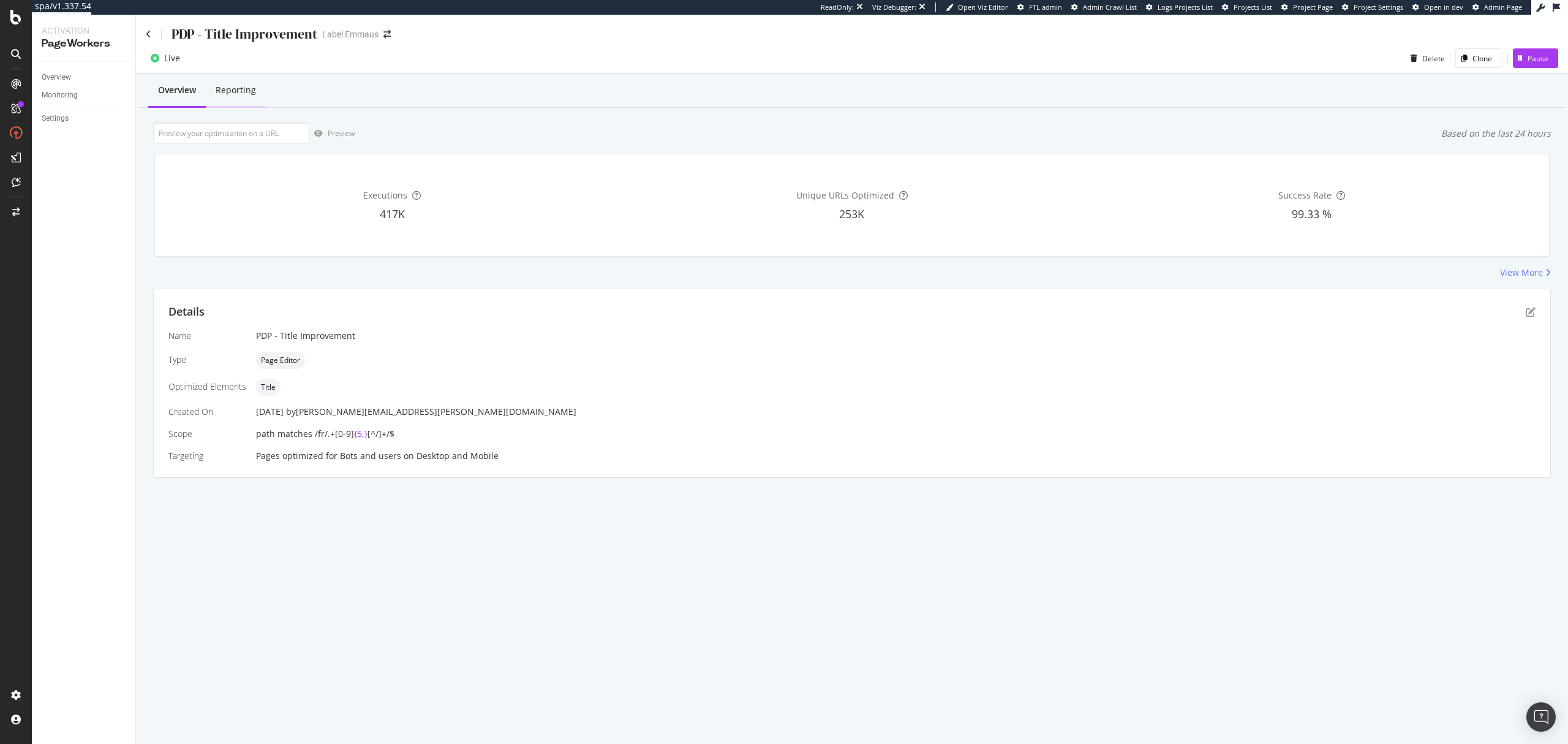
click at [236, 100] on div "Reporting" at bounding box center [236, 91] width 60 height 34
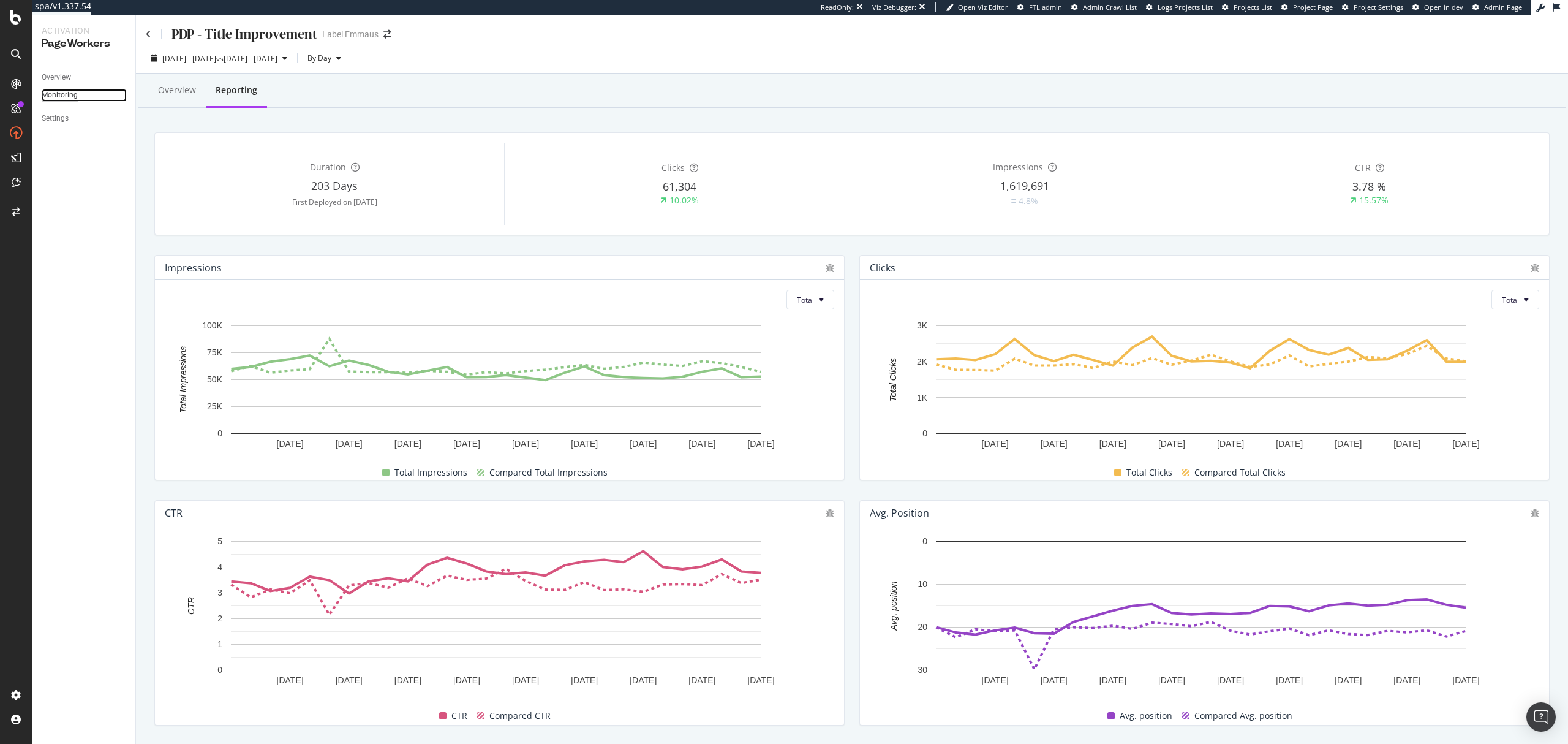
click at [64, 98] on div "Monitoring" at bounding box center [59, 95] width 36 height 13
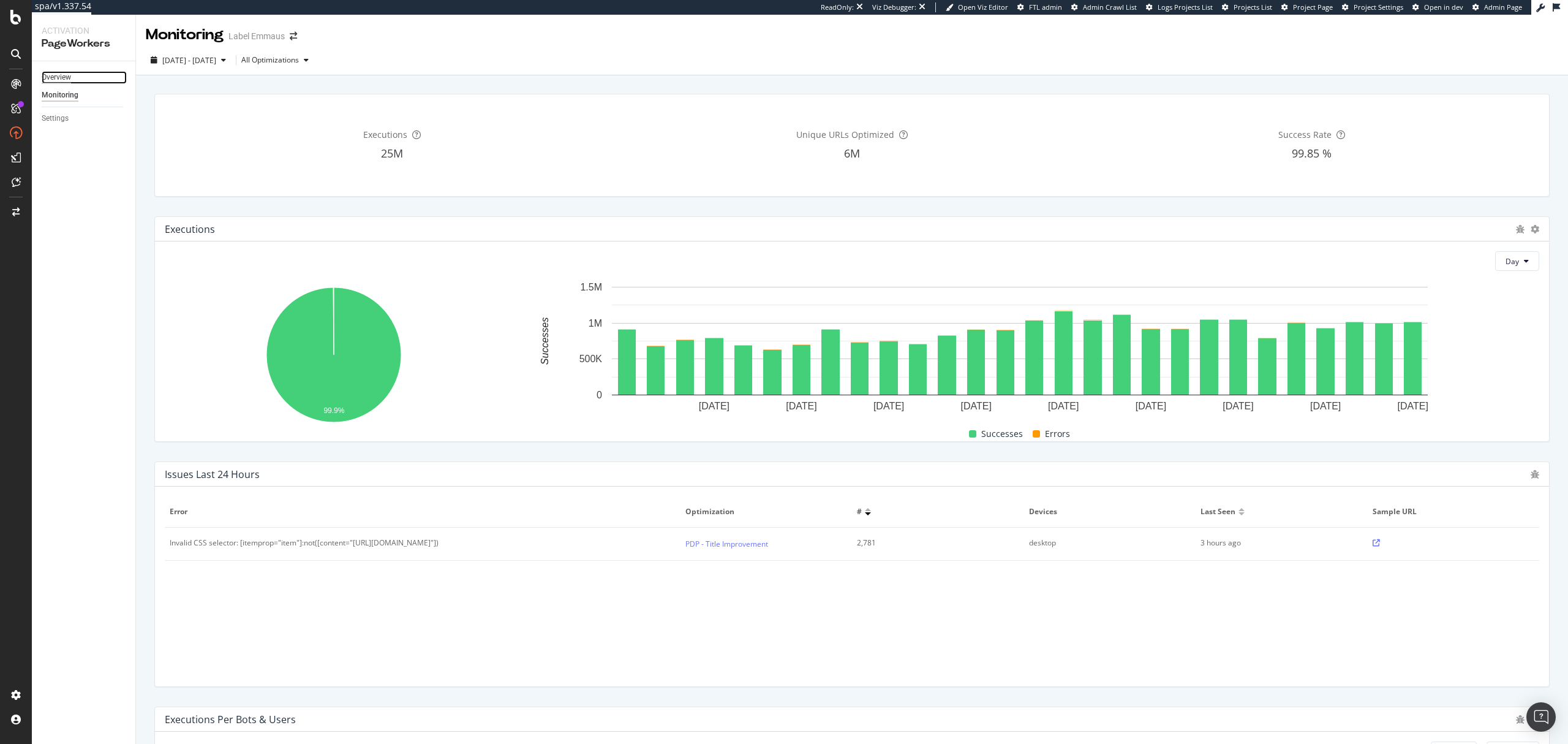
click at [62, 75] on div "Overview" at bounding box center [56, 77] width 29 height 13
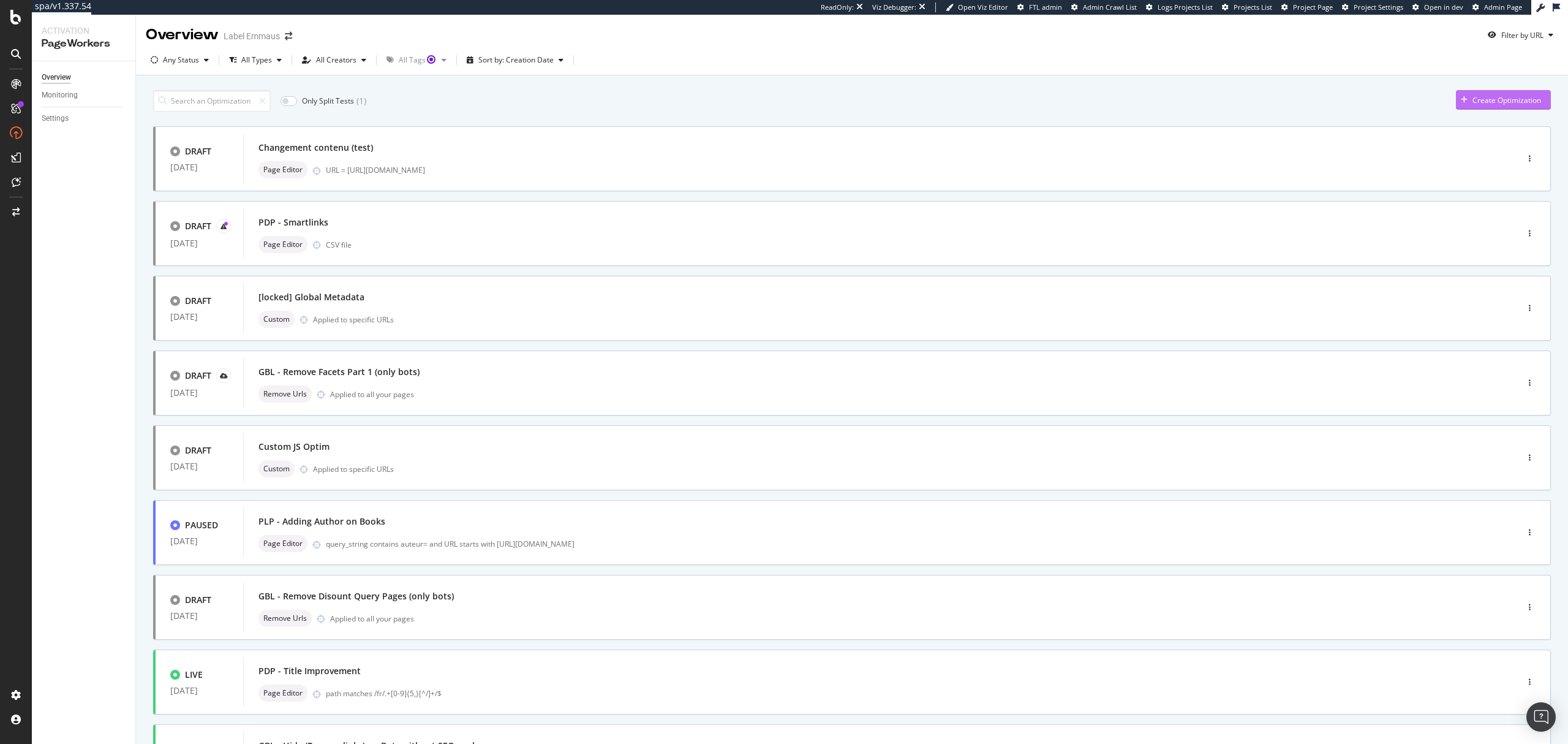
click at [1481, 103] on div "Create Optimization" at bounding box center [1506, 100] width 69 height 10
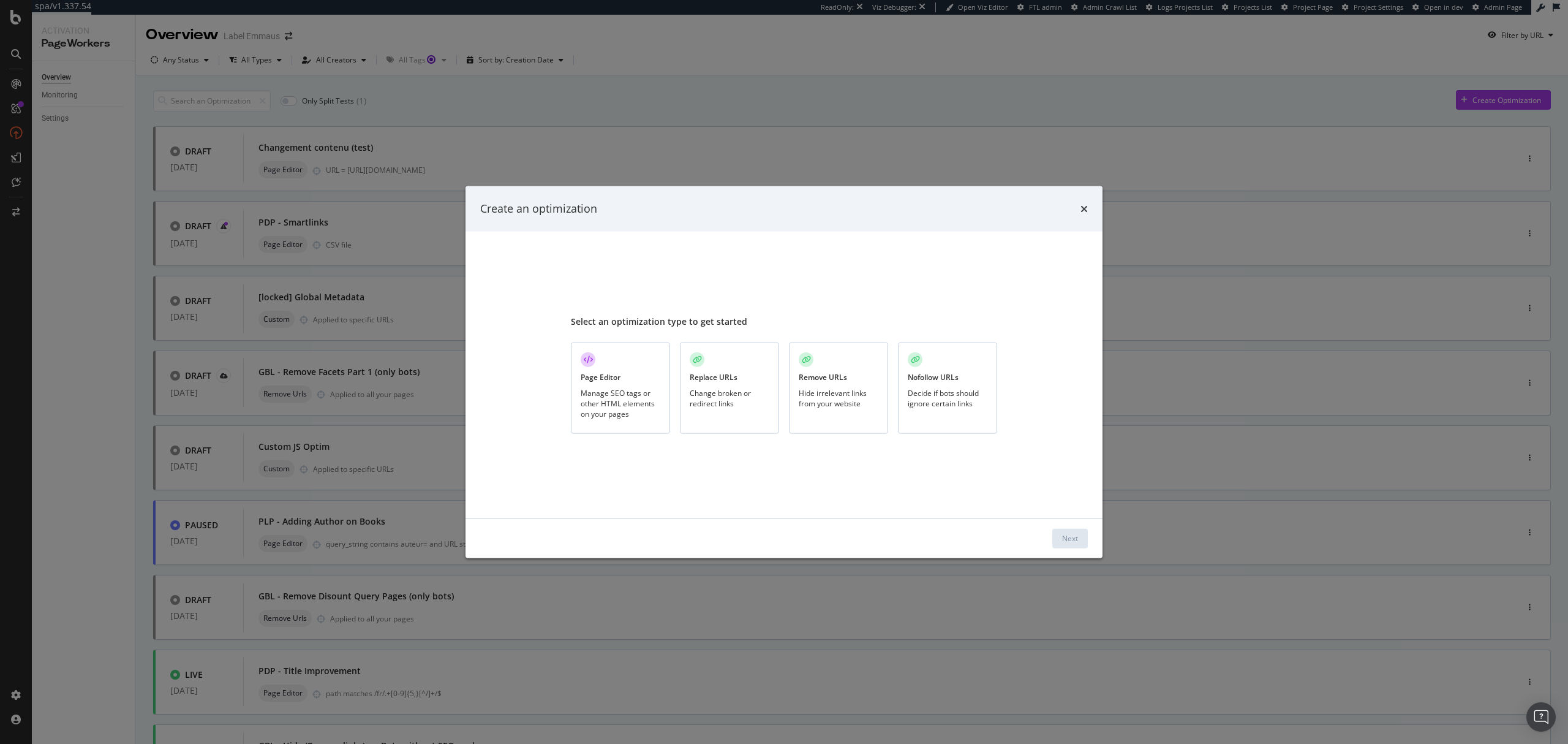
click at [654, 358] on div "Page Editor Manage SEO tags or other HTML elements on your pages" at bounding box center [620, 388] width 100 height 91
click at [1073, 537] on div "Next" at bounding box center [1070, 538] width 16 height 10
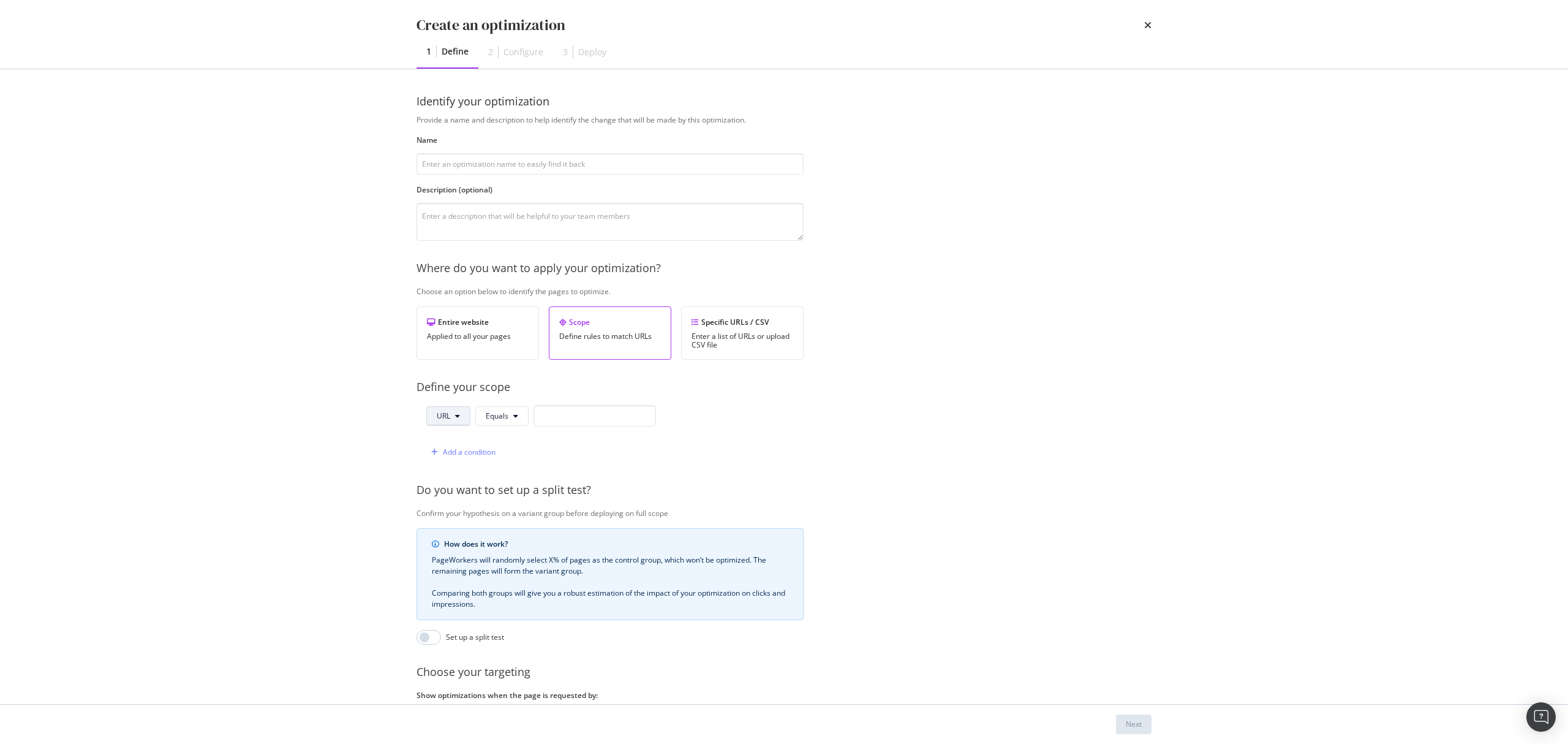
click at [461, 419] on button "URL" at bounding box center [448, 415] width 44 height 19
click at [454, 489] on span "Host" at bounding box center [458, 487] width 43 height 11
click at [589, 414] on input "modal" at bounding box center [596, 416] width 123 height 22
click at [1145, 27] on icon "times" at bounding box center [1148, 25] width 8 height 10
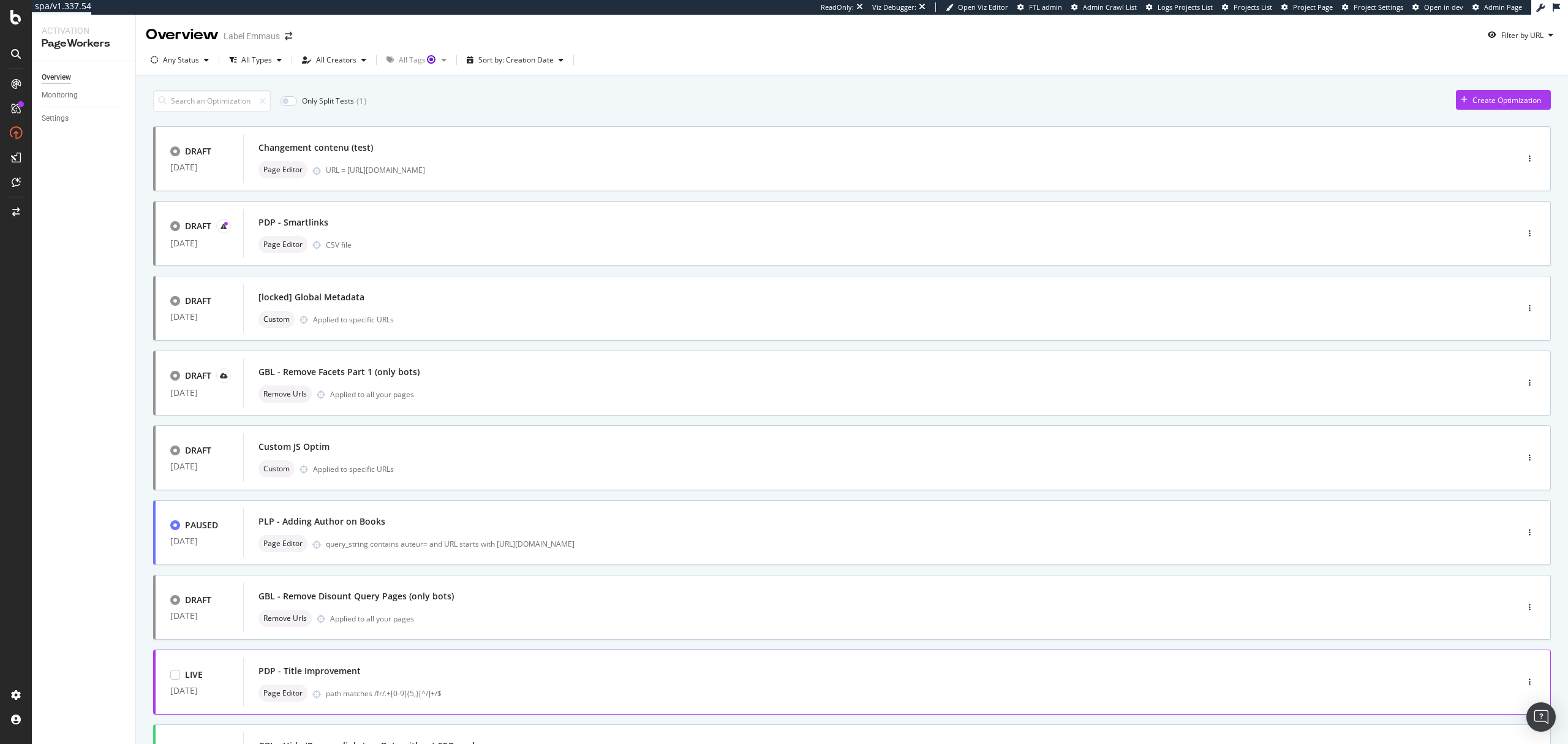
click at [556, 671] on div "PDP - Title Improvement" at bounding box center [862, 671] width 1207 height 17
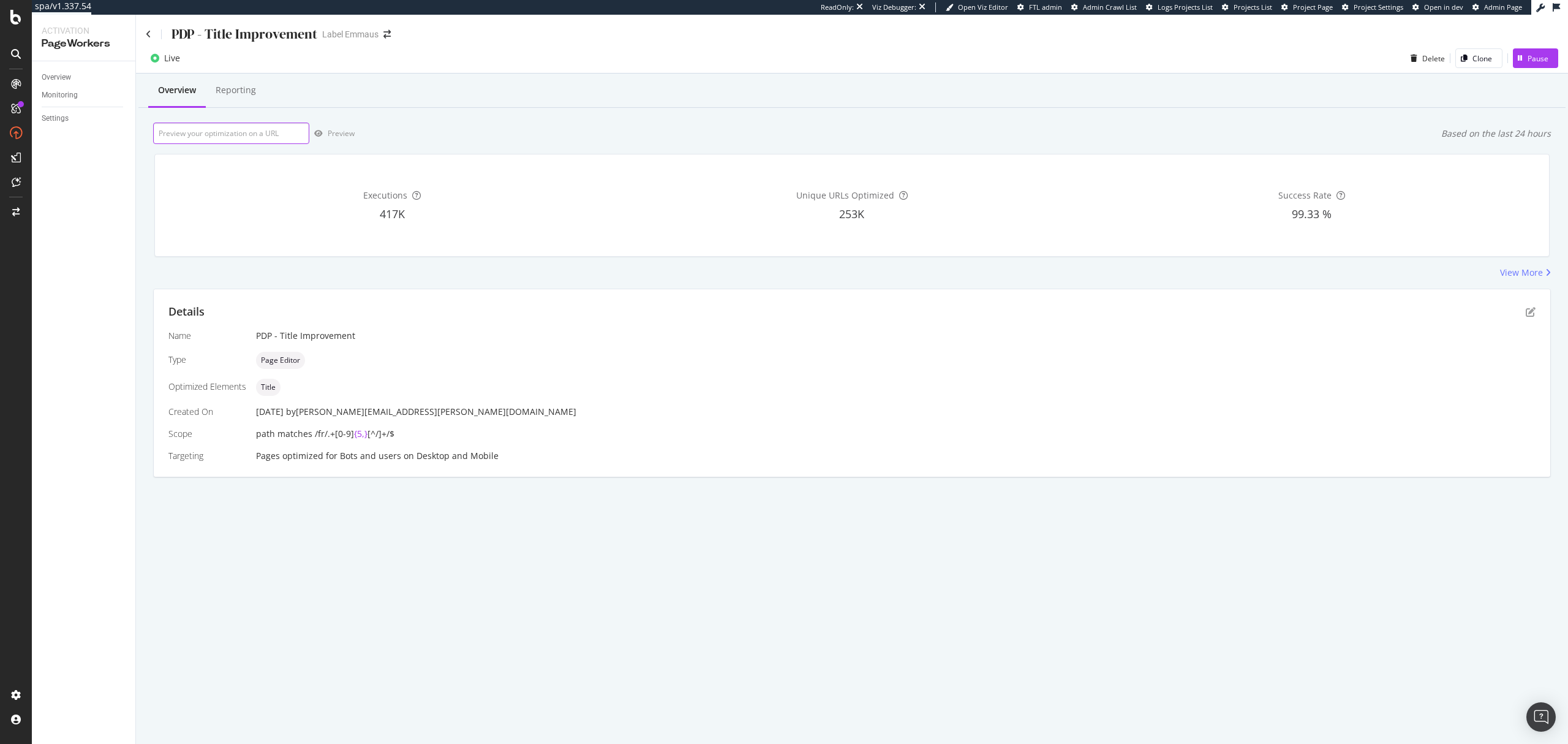
click at [211, 138] on input "url" at bounding box center [231, 134] width 156 height 22
